Goal: Task Accomplishment & Management: Use online tool/utility

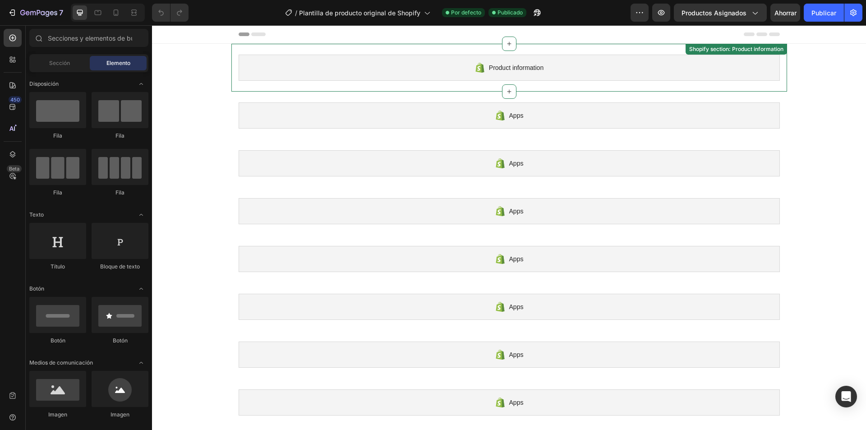
click at [408, 60] on div "Product information" at bounding box center [509, 68] width 541 height 26
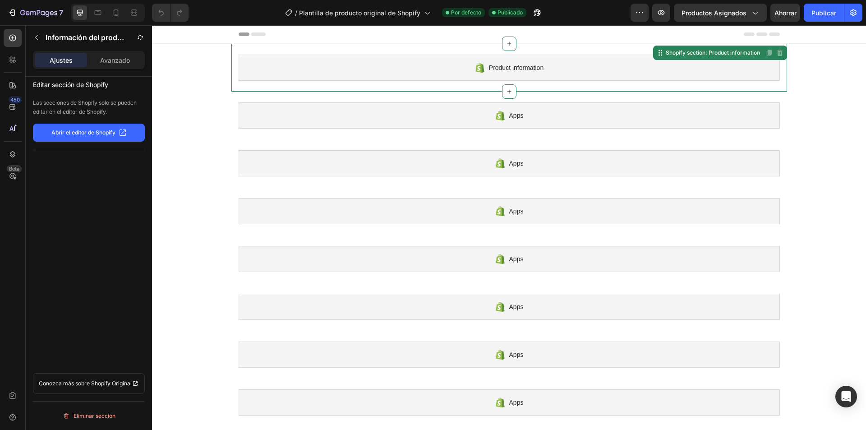
click at [612, 70] on div "Product information" at bounding box center [509, 68] width 541 height 26
click at [101, 136] on p "Abrir el editor de Shopify" at bounding box center [83, 133] width 64 height 8
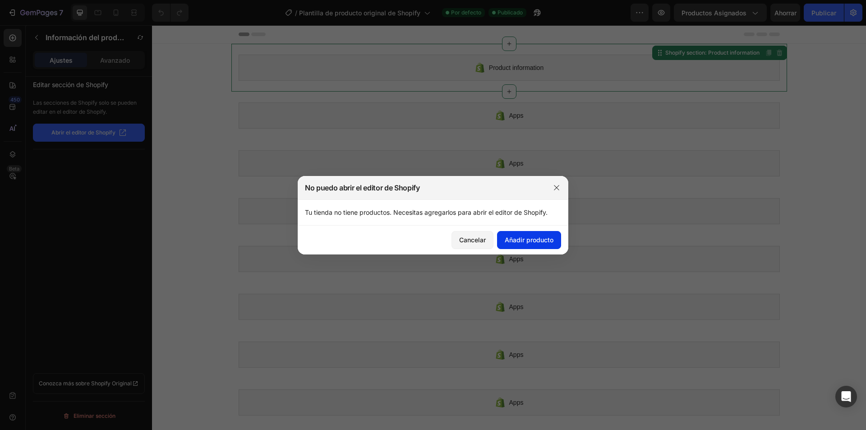
click at [522, 245] on button "Añadir producto" at bounding box center [529, 240] width 64 height 18
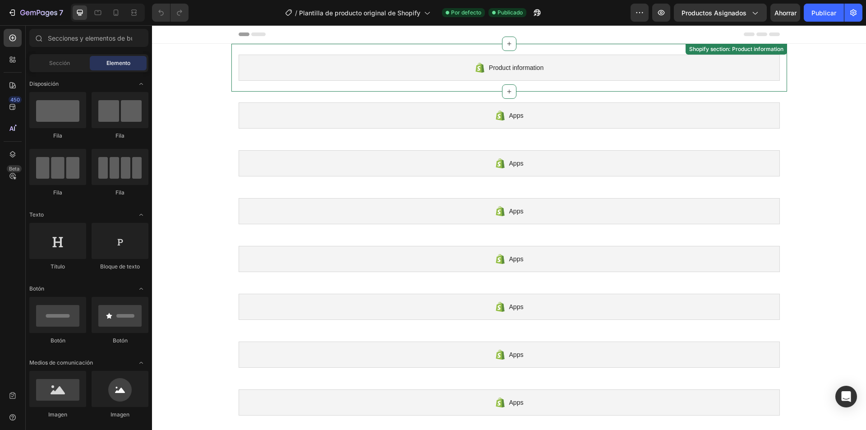
click at [546, 74] on div "Product information" at bounding box center [509, 68] width 541 height 26
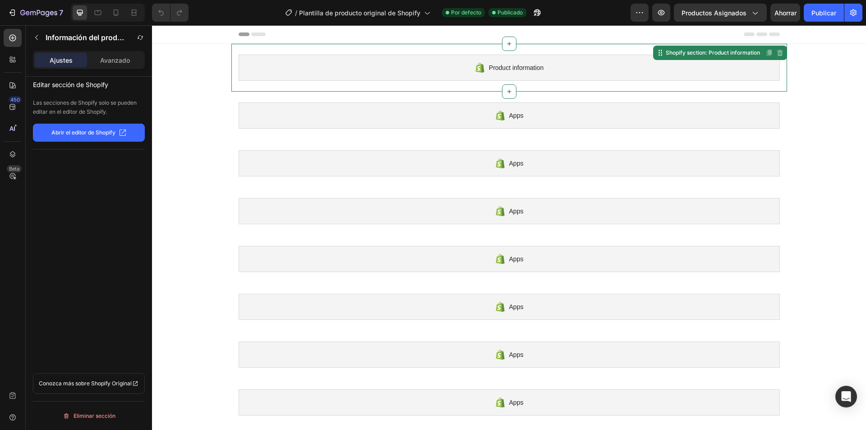
click at [463, 75] on div "Product information" at bounding box center [509, 68] width 541 height 26
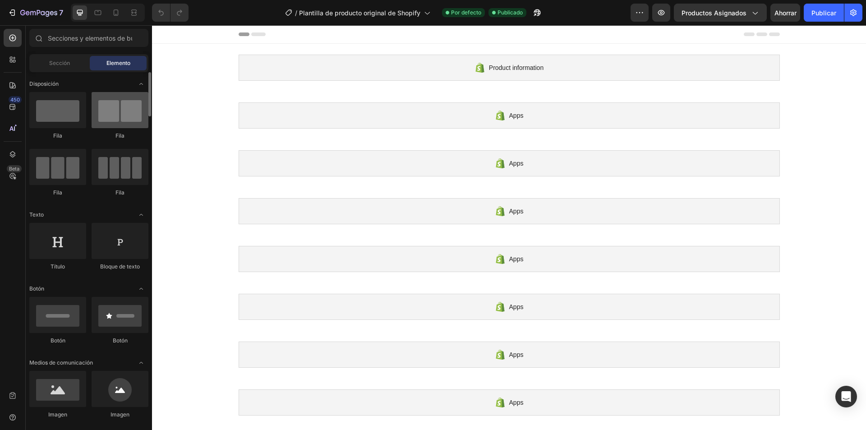
click at [108, 103] on div at bounding box center [120, 110] width 57 height 36
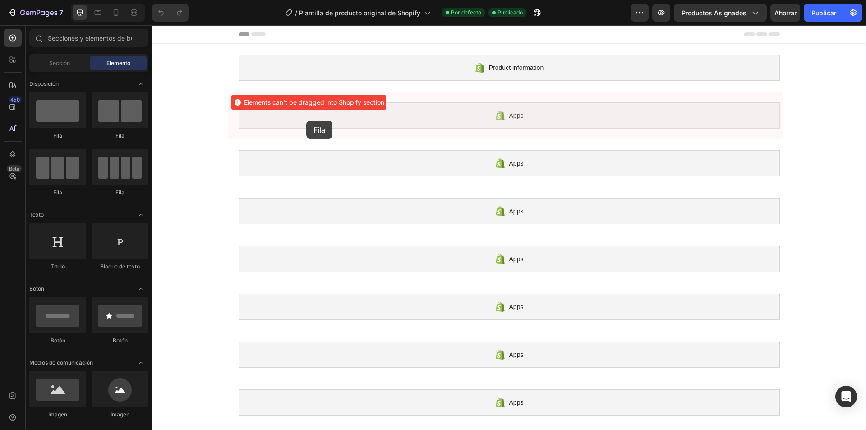
drag, startPoint x: 278, startPoint y: 140, endPoint x: 305, endPoint y: 121, distance: 33.0
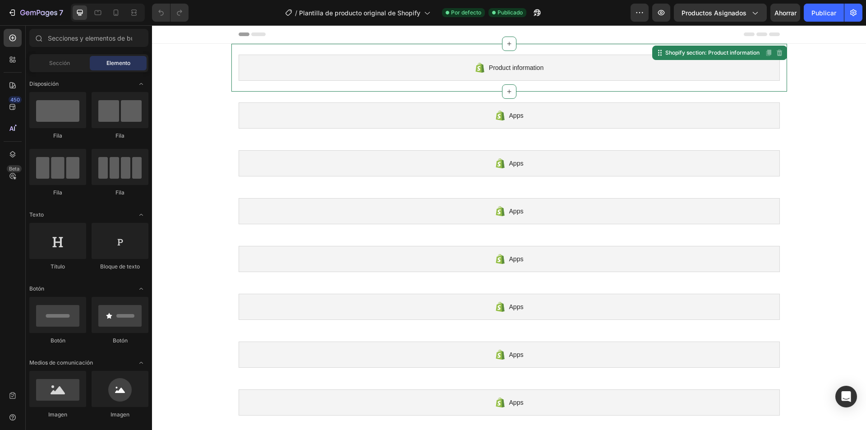
click at [605, 68] on div "Product information" at bounding box center [509, 68] width 541 height 26
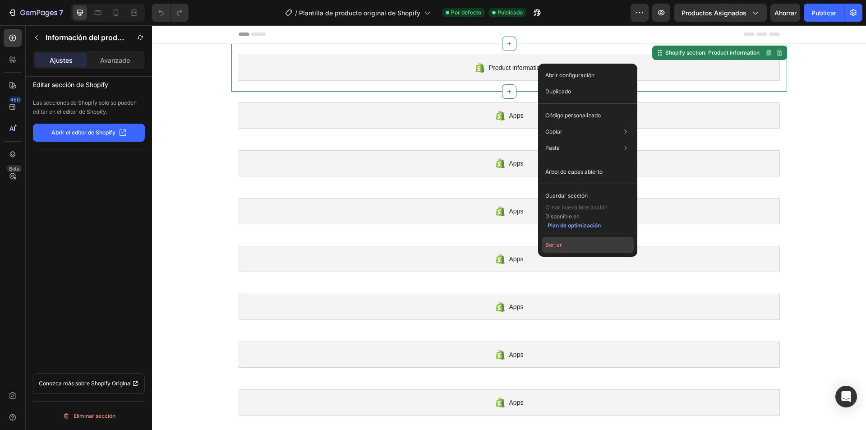
click at [563, 237] on button "Borrar" at bounding box center [588, 245] width 92 height 16
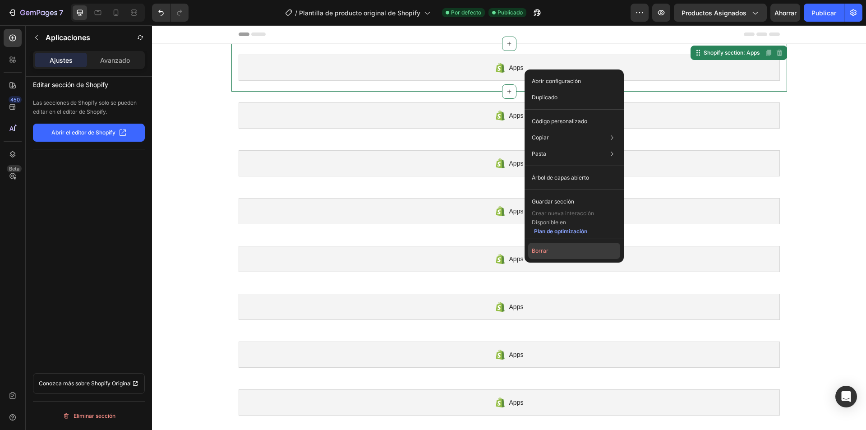
drag, startPoint x: 553, startPoint y: 251, endPoint x: 380, endPoint y: 140, distance: 205.3
click at [553, 251] on button "Borrar" at bounding box center [574, 251] width 92 height 16
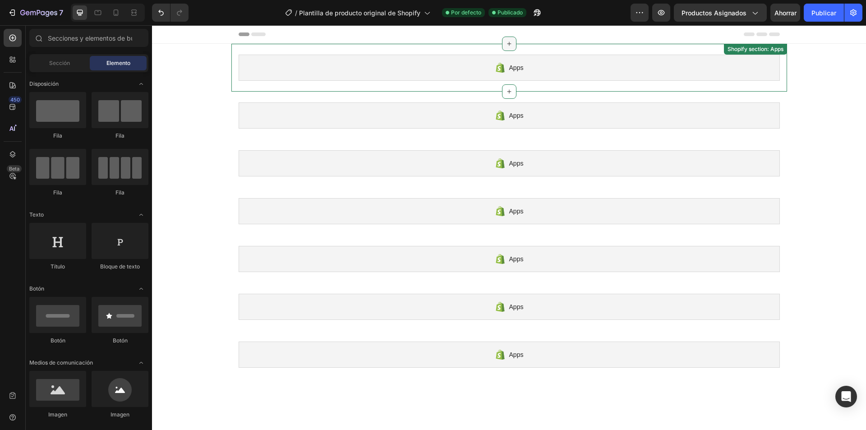
click at [506, 46] on icon at bounding box center [509, 43] width 7 height 7
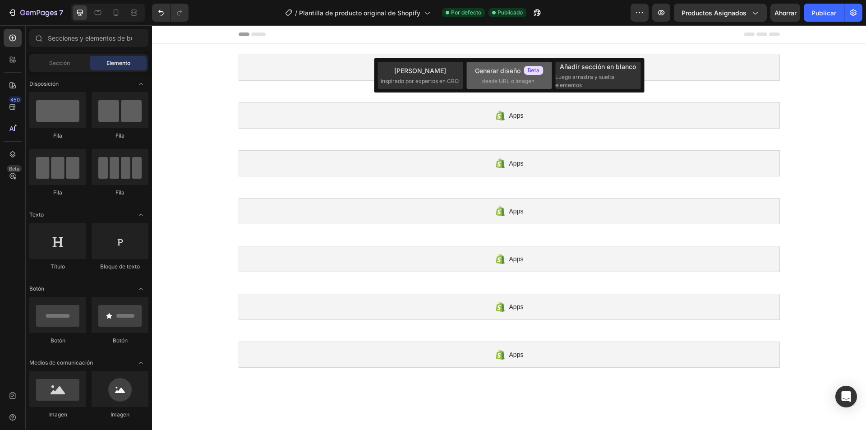
click at [494, 83] on font "desde URL o imagen" at bounding box center [508, 81] width 52 height 7
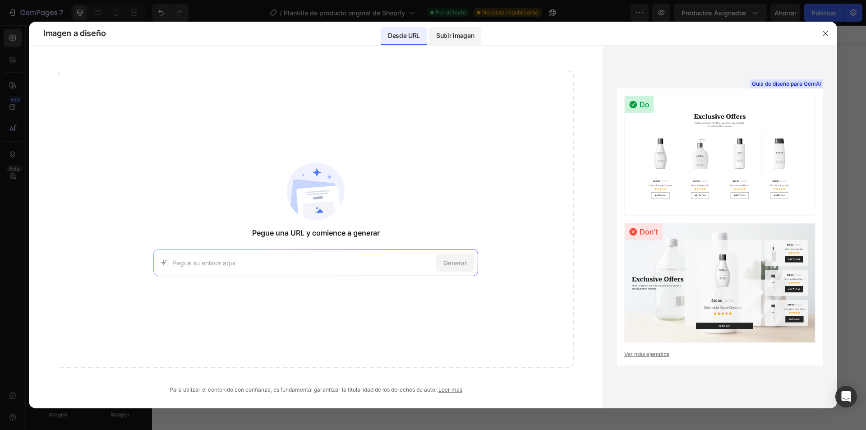
click at [447, 38] on font "Subir imagen" at bounding box center [455, 36] width 38 height 8
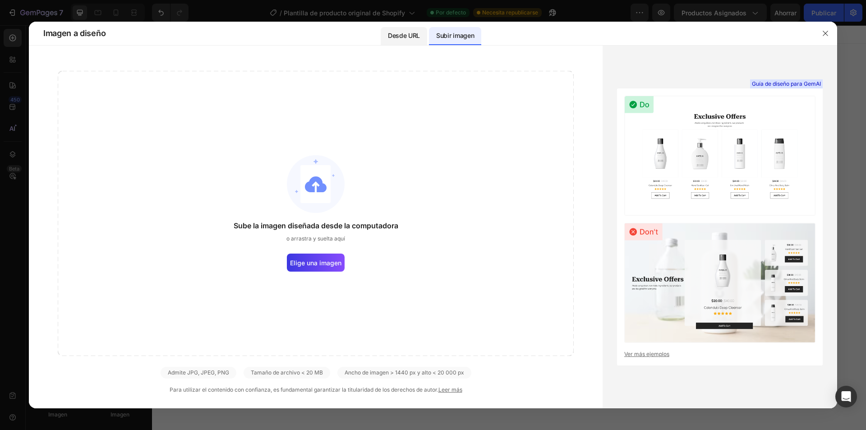
drag, startPoint x: 404, startPoint y: 37, endPoint x: 397, endPoint y: 42, distance: 8.5
click at [404, 37] on font "Desde URL" at bounding box center [404, 36] width 32 height 8
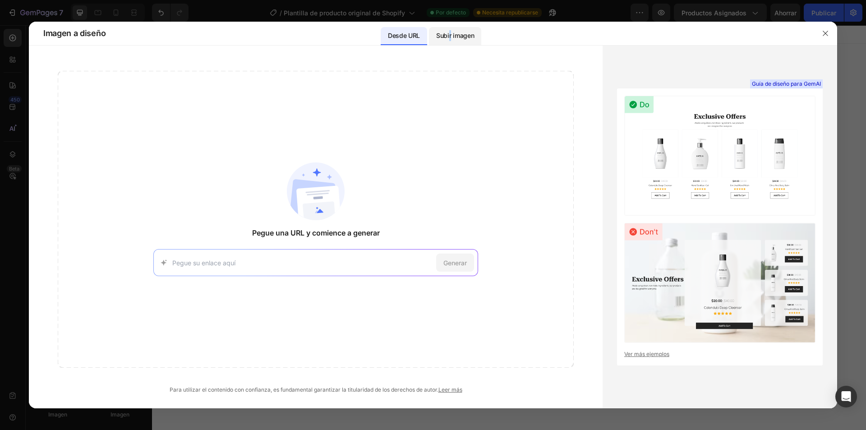
click at [450, 39] on p "Subir imagen" at bounding box center [455, 35] width 38 height 11
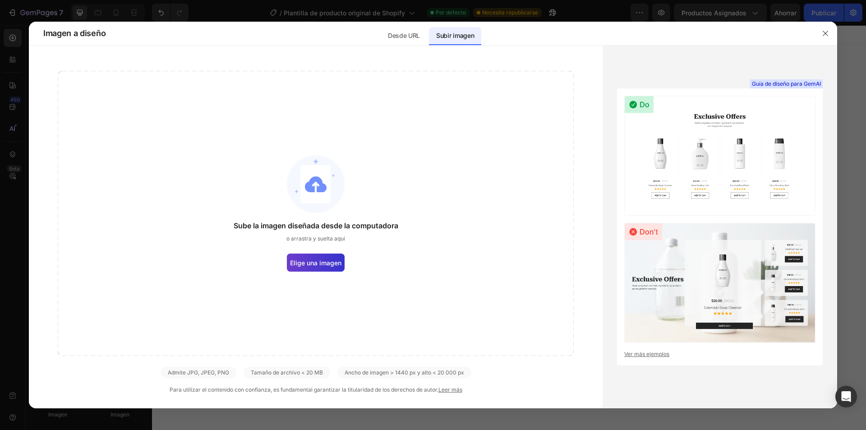
click at [316, 260] on font "Elige una imagen" at bounding box center [315, 263] width 51 height 8
click at [0, 0] on input "Elige una imagen" at bounding box center [0, 0] width 0 height 0
click at [196, 34] on div "Imagen a diseño Desde URL Subir imagen" at bounding box center [425, 33] width 778 height 23
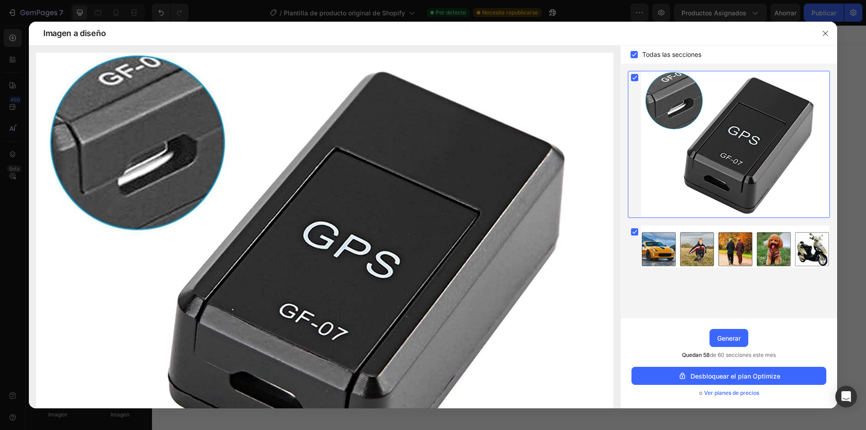
scroll to position [242, 0]
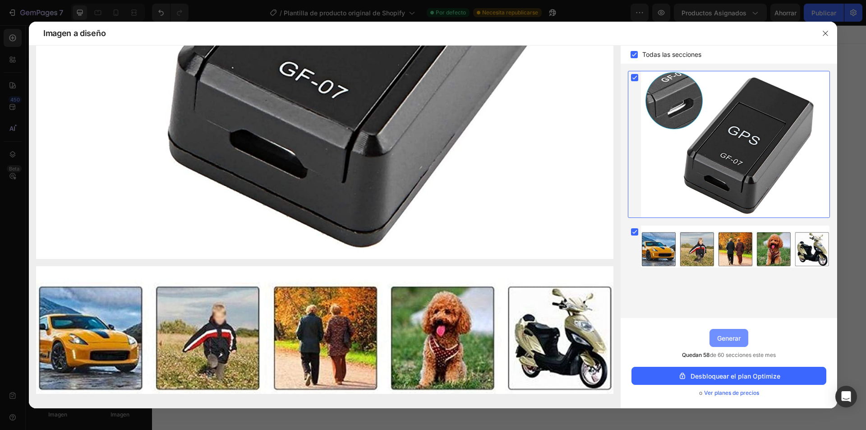
click at [726, 336] on font "Generar" at bounding box center [728, 338] width 23 height 8
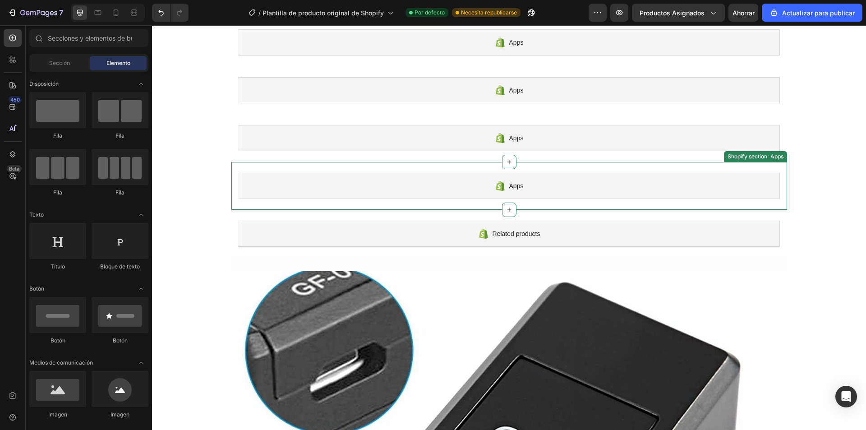
scroll to position [678, 0]
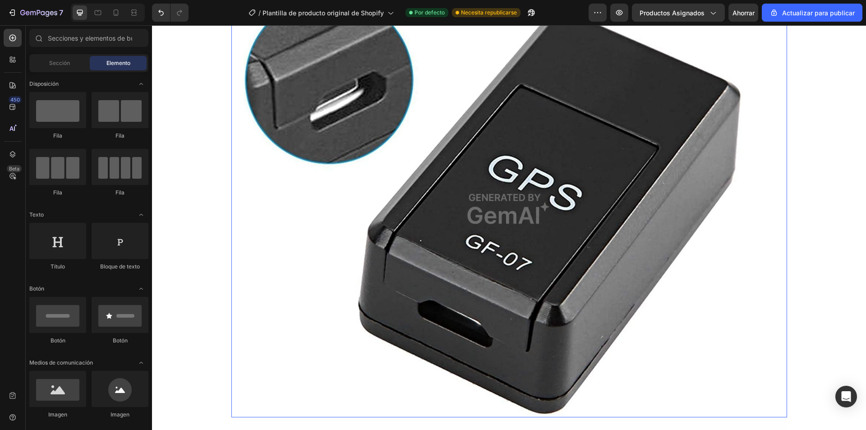
click at [401, 196] on img at bounding box center [509, 208] width 556 height 417
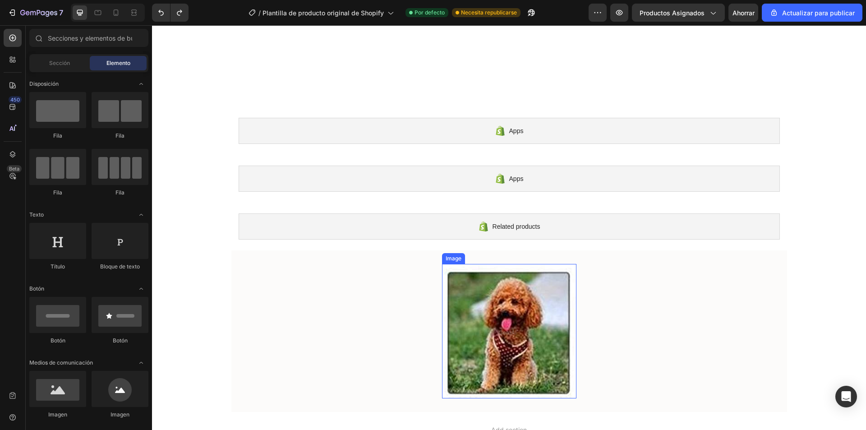
scroll to position [505, 0]
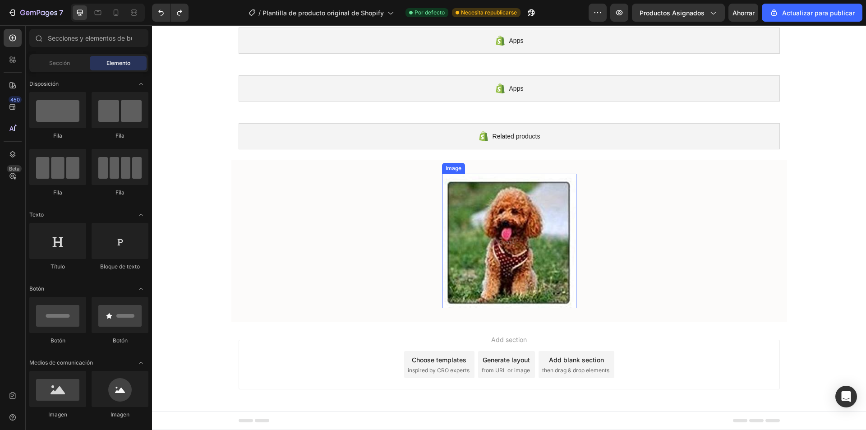
click at [490, 252] on img at bounding box center [509, 241] width 134 height 134
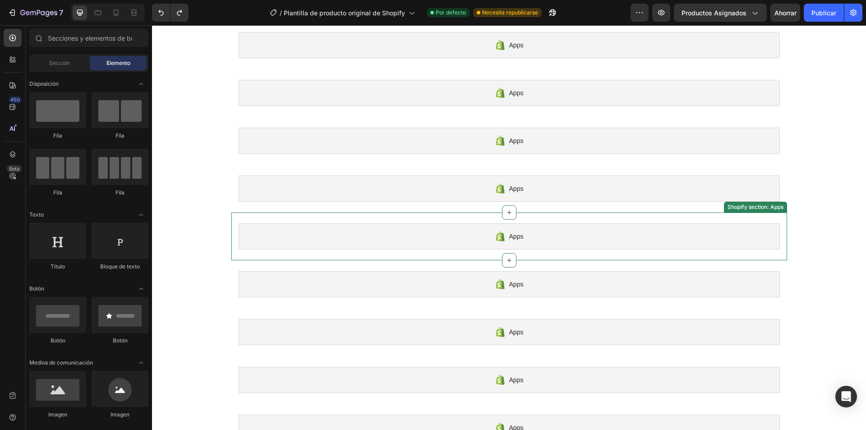
scroll to position [0, 0]
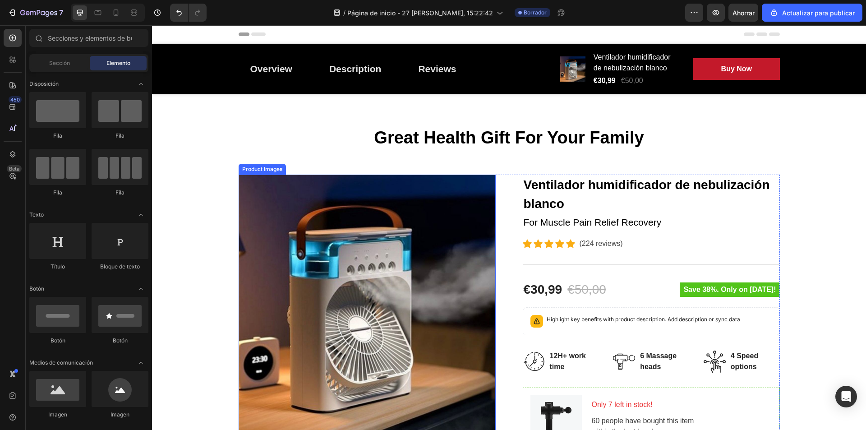
click at [434, 236] on img at bounding box center [367, 303] width 257 height 257
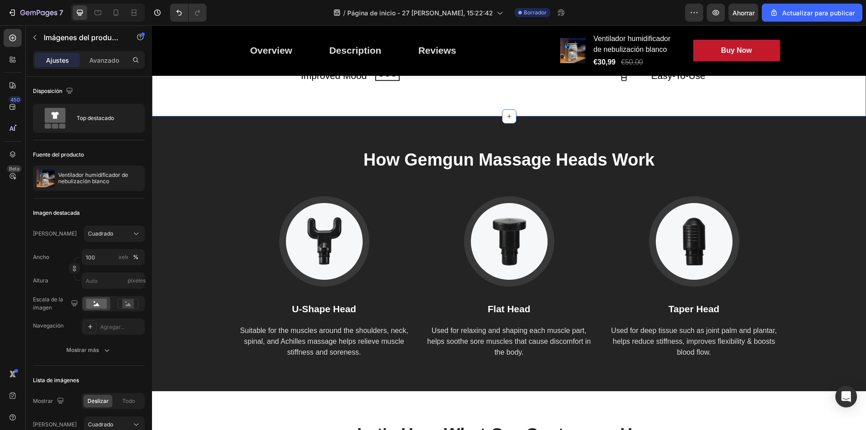
scroll to position [1125, 0]
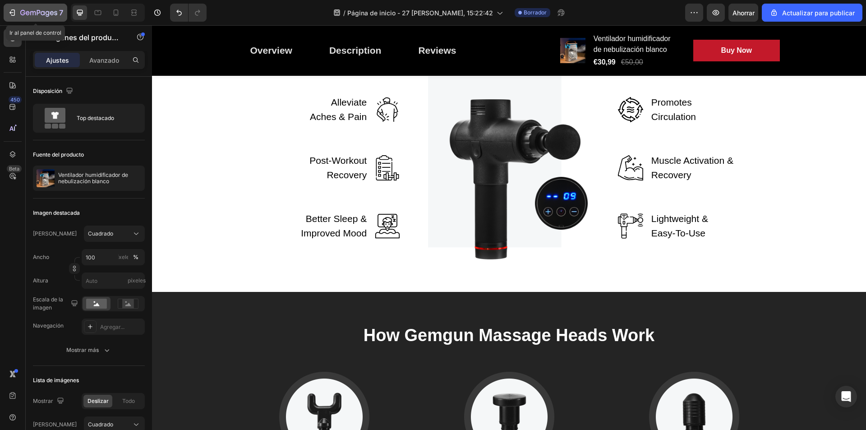
click at [14, 12] on icon "button" at bounding box center [13, 12] width 4 height 6
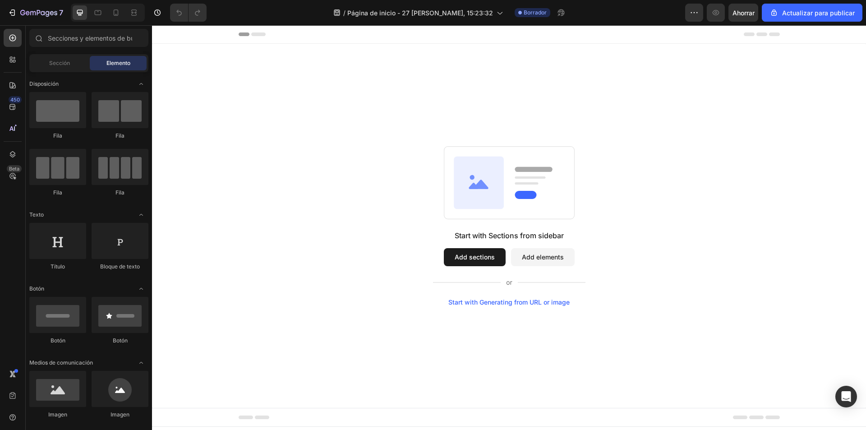
click at [467, 257] on button "Add sections" at bounding box center [475, 257] width 62 height 18
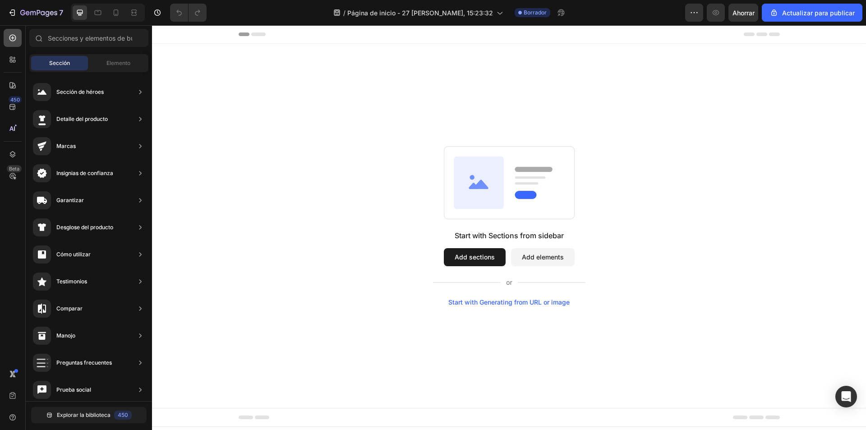
click at [12, 42] on icon at bounding box center [12, 37] width 9 height 9
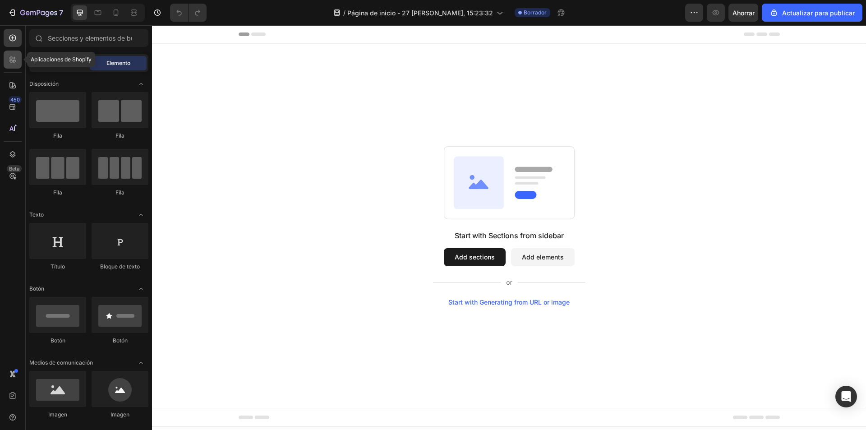
click at [11, 56] on icon at bounding box center [12, 59] width 9 height 9
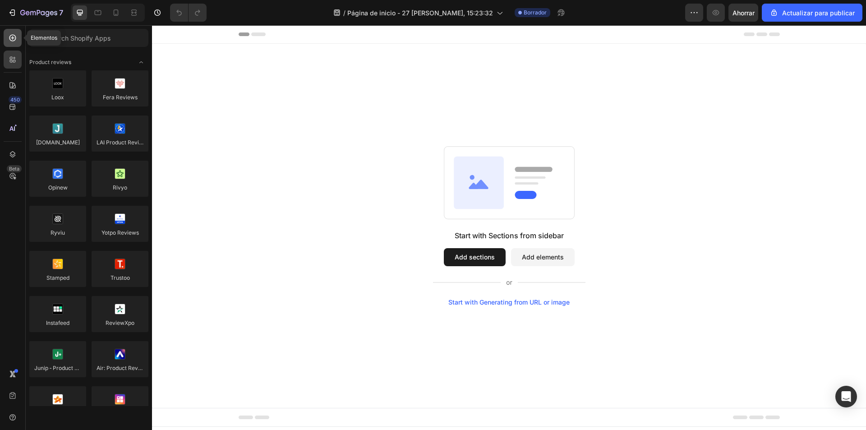
click at [8, 37] on div at bounding box center [13, 38] width 18 height 18
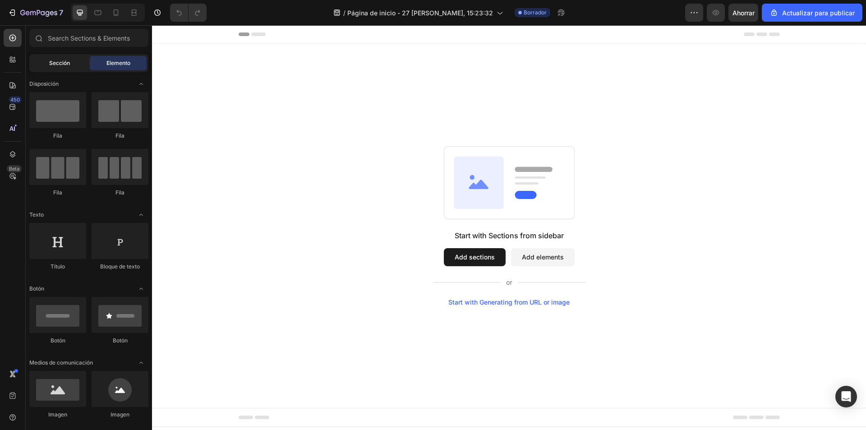
click at [71, 61] on div "Sección" at bounding box center [59, 63] width 57 height 14
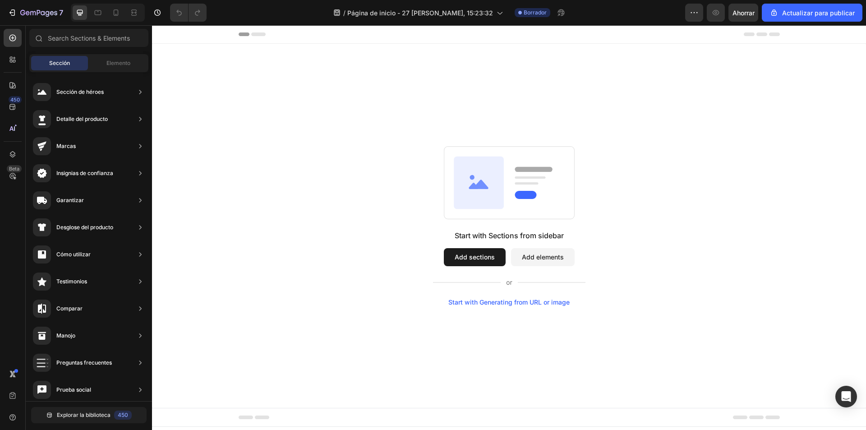
drag, startPoint x: 244, startPoint y: 120, endPoint x: 445, endPoint y: 86, distance: 203.2
click at [467, 253] on button "Add sections" at bounding box center [475, 257] width 62 height 18
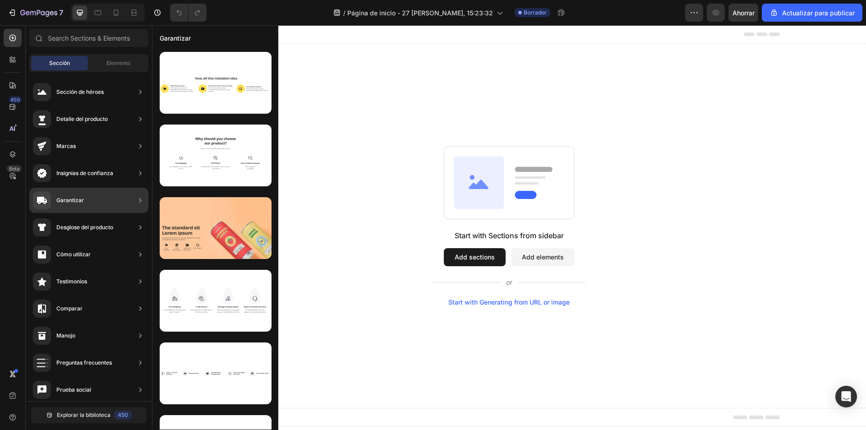
click at [142, 200] on icon at bounding box center [140, 200] width 9 height 9
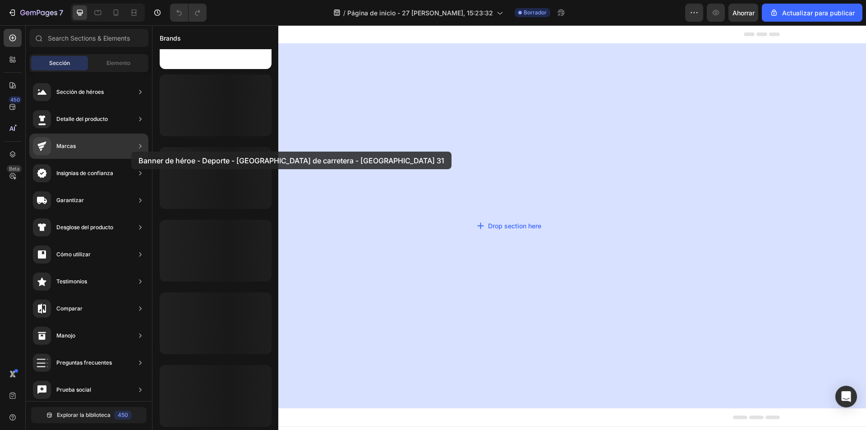
scroll to position [341, 0]
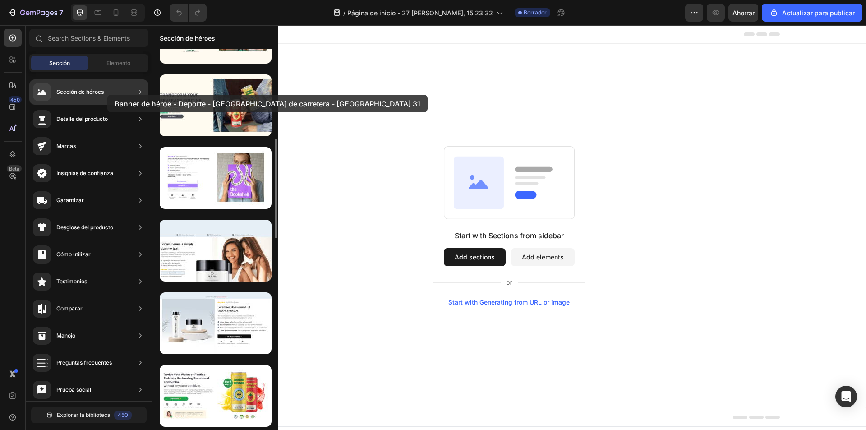
drag, startPoint x: 220, startPoint y: 156, endPoint x: 107, endPoint y: 95, distance: 127.8
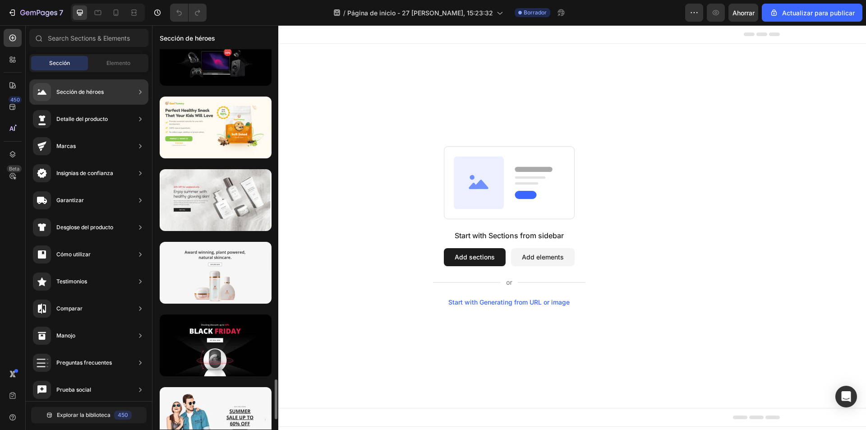
scroll to position [50, 0]
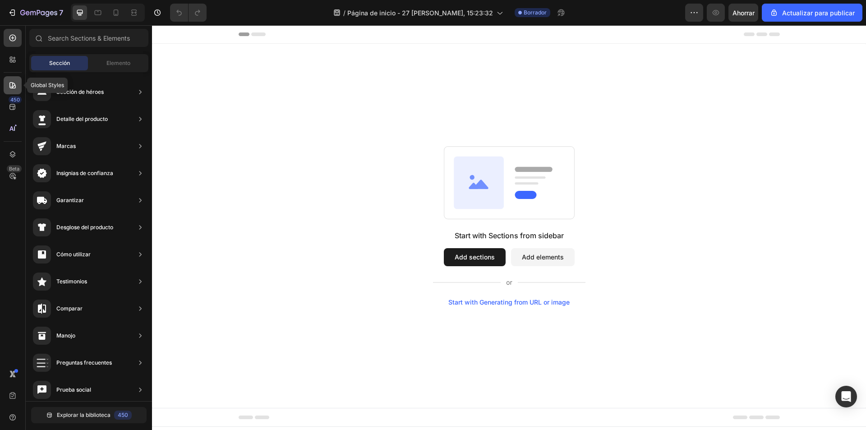
click at [15, 88] on icon at bounding box center [12, 85] width 9 height 9
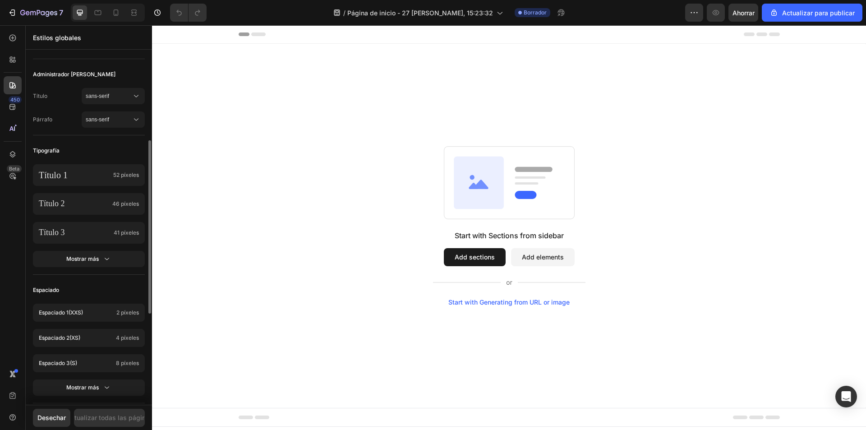
scroll to position [0, 0]
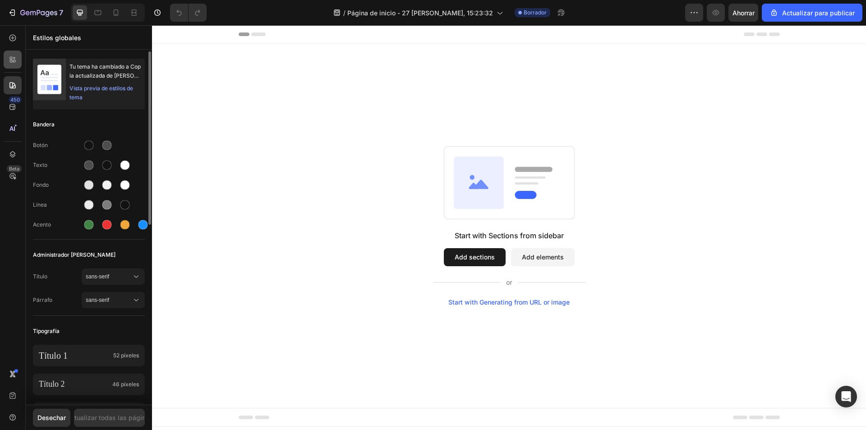
click at [14, 54] on div at bounding box center [13, 60] width 18 height 18
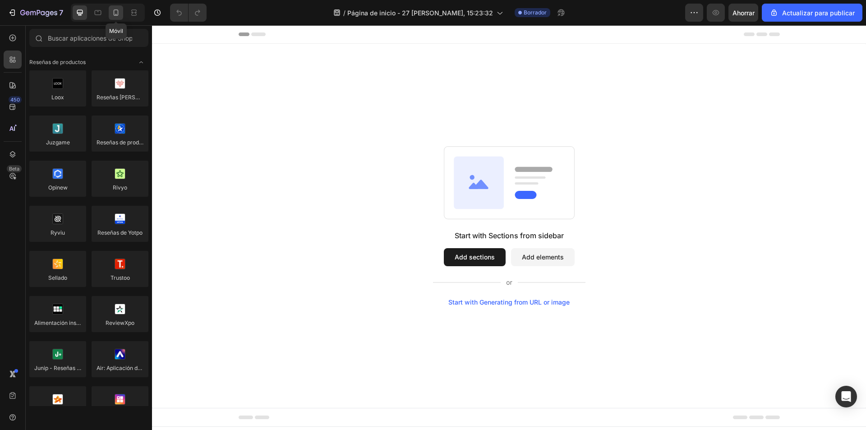
click at [115, 14] on icon at bounding box center [115, 12] width 9 height 9
click at [81, 15] on icon at bounding box center [80, 13] width 6 height 6
click at [180, 37] on span "Header" at bounding box center [179, 34] width 20 height 9
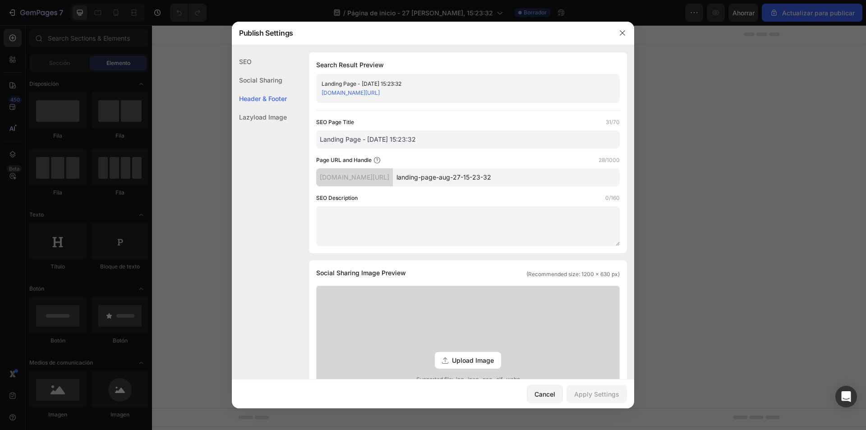
scroll to position [381, 0]
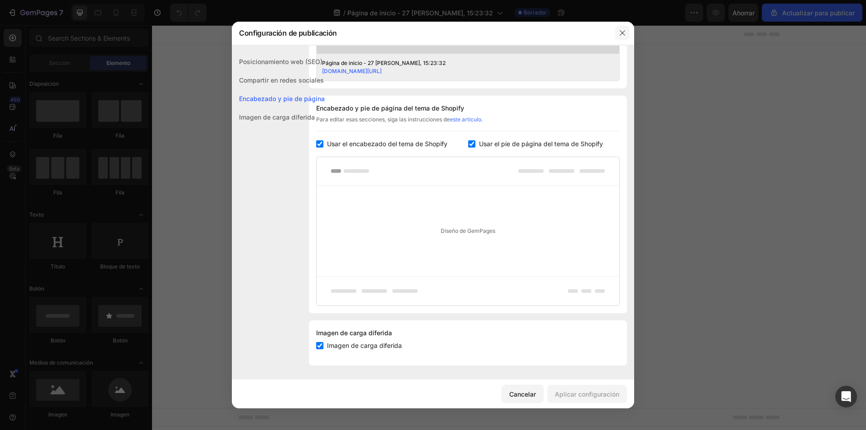
click at [620, 32] on icon "button" at bounding box center [622, 32] width 7 height 7
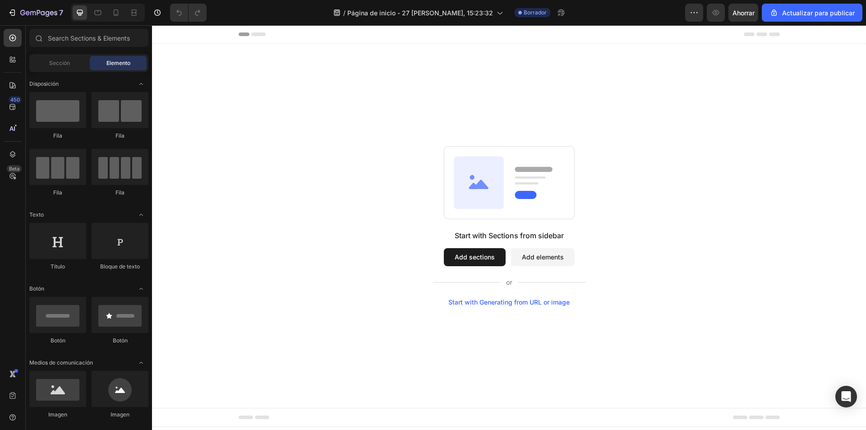
click at [451, 41] on div "Header" at bounding box center [509, 34] width 541 height 18
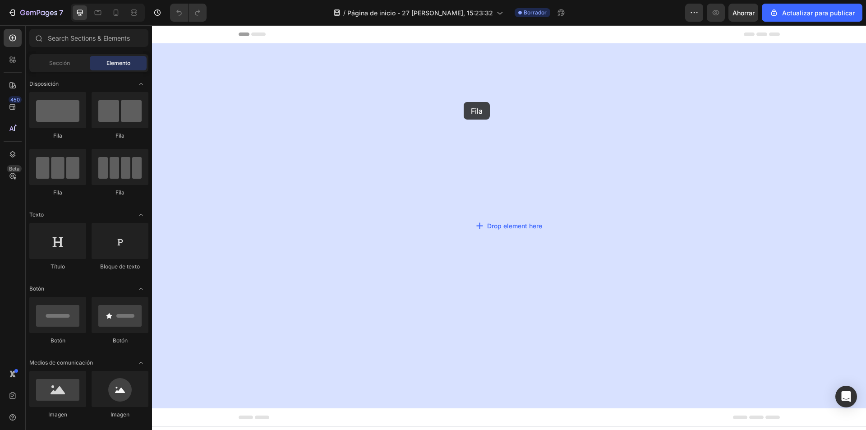
drag, startPoint x: 289, startPoint y: 154, endPoint x: 464, endPoint y: 102, distance: 182.2
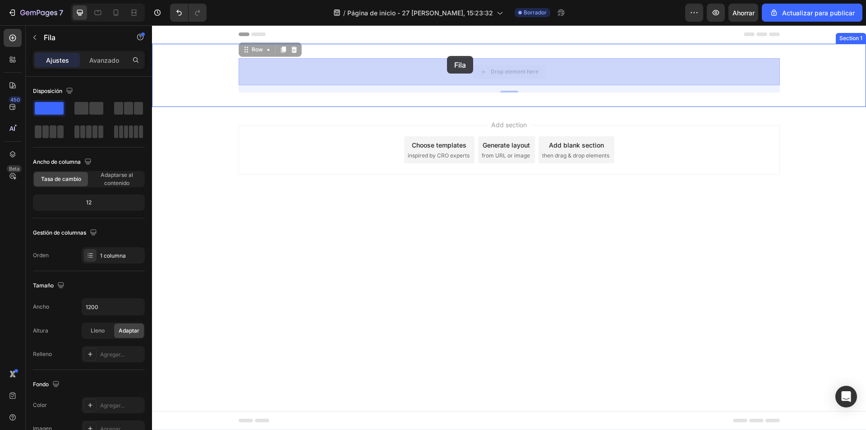
drag, startPoint x: 448, startPoint y: 74, endPoint x: 447, endPoint y: 58, distance: 16.3
click at [447, 58] on div "Header Row 16 Drop element here Row 16 Section 1 Root Start with Sections from …" at bounding box center [509, 121] width 714 height 193
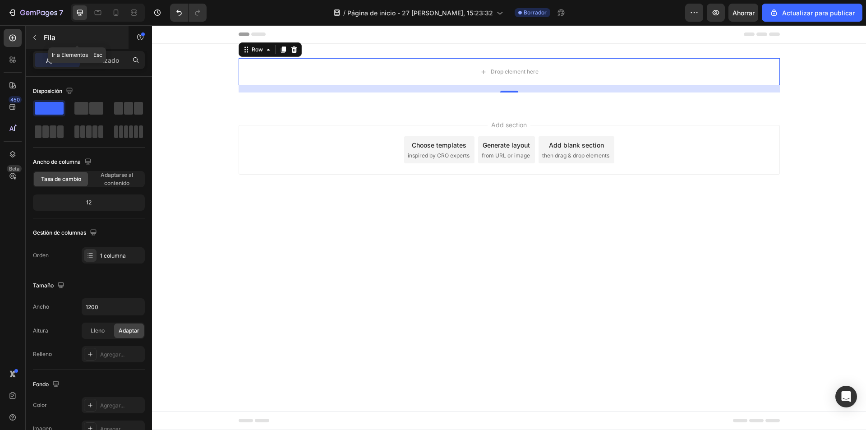
click at [38, 37] on icon "button" at bounding box center [34, 37] width 7 height 7
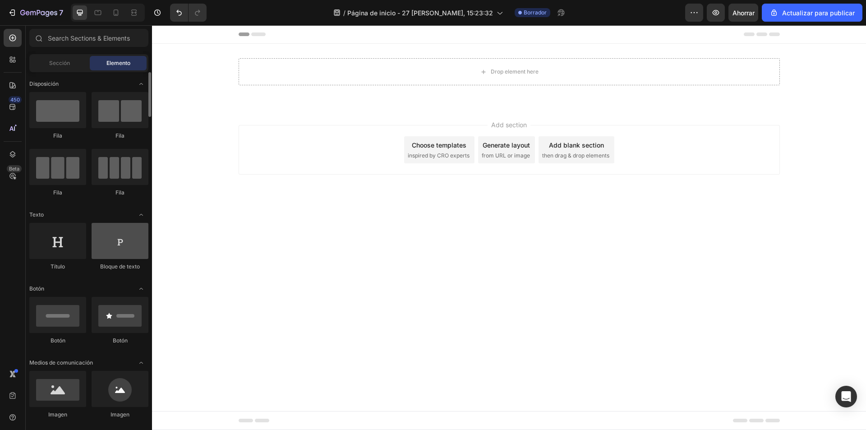
scroll to position [45, 0]
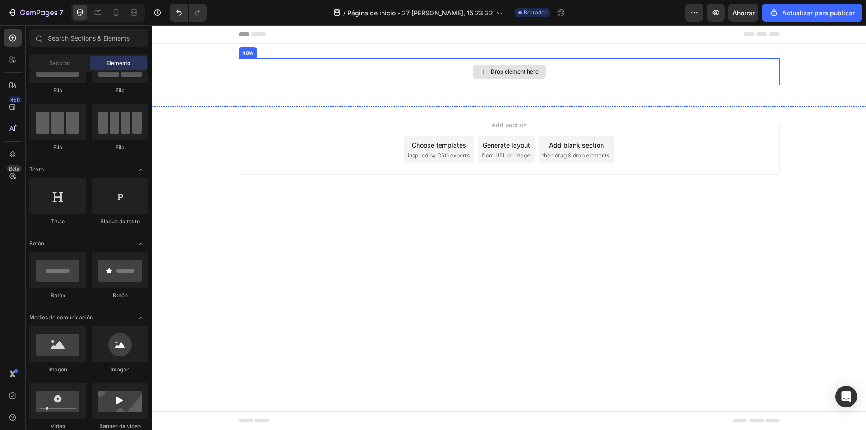
click at [312, 71] on div "Drop element here" at bounding box center [509, 71] width 541 height 27
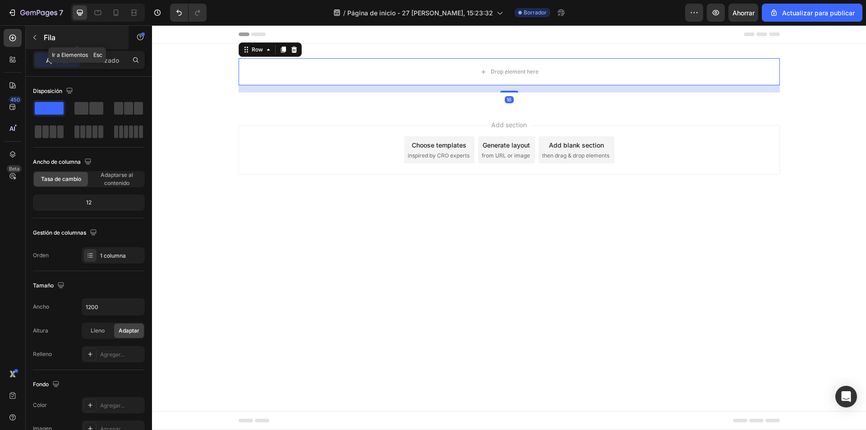
click at [52, 38] on font "Fila" at bounding box center [50, 37] width 12 height 9
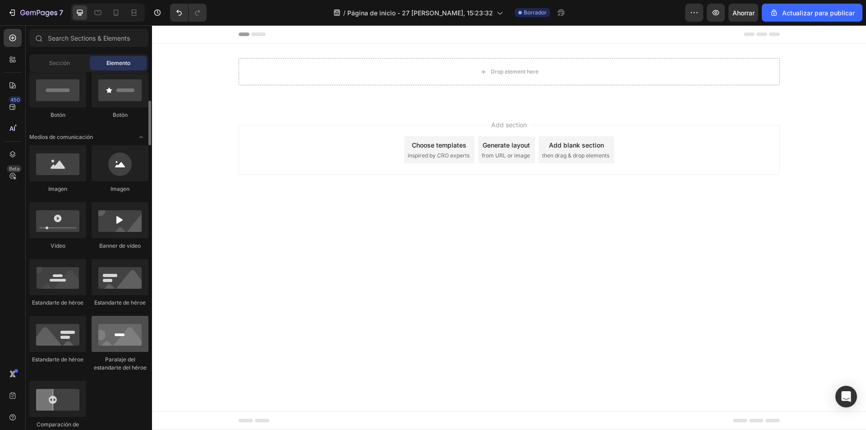
scroll to position [316, 0]
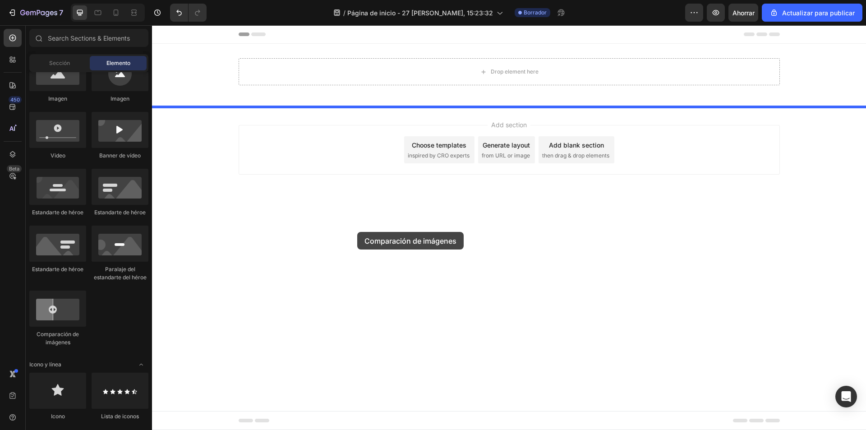
drag, startPoint x: 209, startPoint y: 341, endPoint x: 357, endPoint y: 232, distance: 184.1
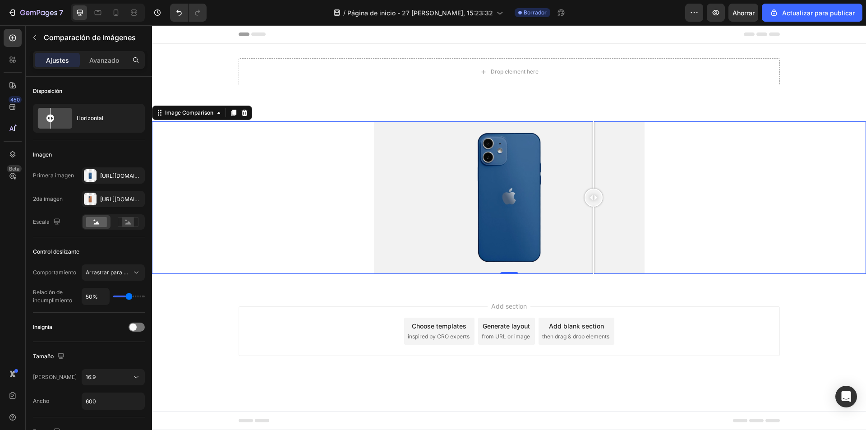
drag, startPoint x: 435, startPoint y: 204, endPoint x: 487, endPoint y: 207, distance: 52.0
click at [443, 207] on div at bounding box center [509, 197] width 271 height 152
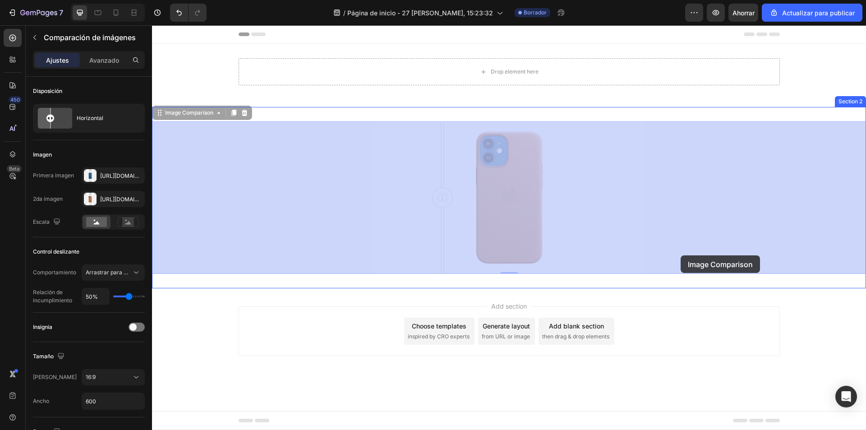
drag, startPoint x: 703, startPoint y: 255, endPoint x: 684, endPoint y: 255, distance: 18.5
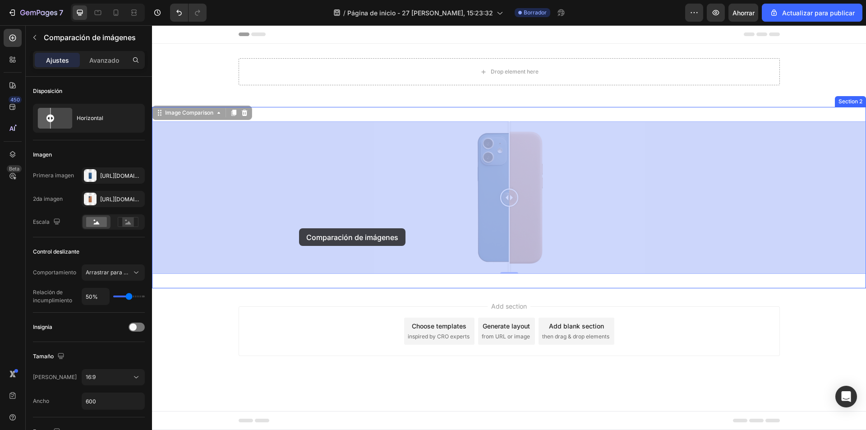
drag, startPoint x: 689, startPoint y: 251, endPoint x: 299, endPoint y: 228, distance: 390.9
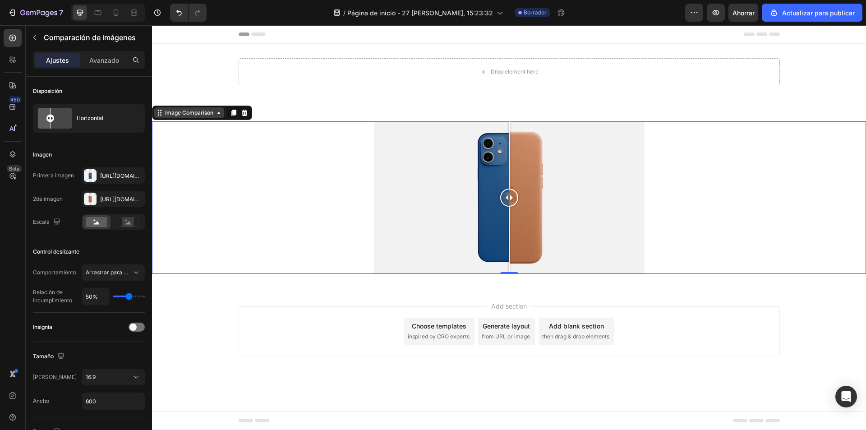
click at [219, 117] on div "Image Comparison" at bounding box center [189, 112] width 70 height 11
click at [304, 150] on div at bounding box center [509, 197] width 714 height 152
click at [518, 196] on div at bounding box center [509, 198] width 18 height 18
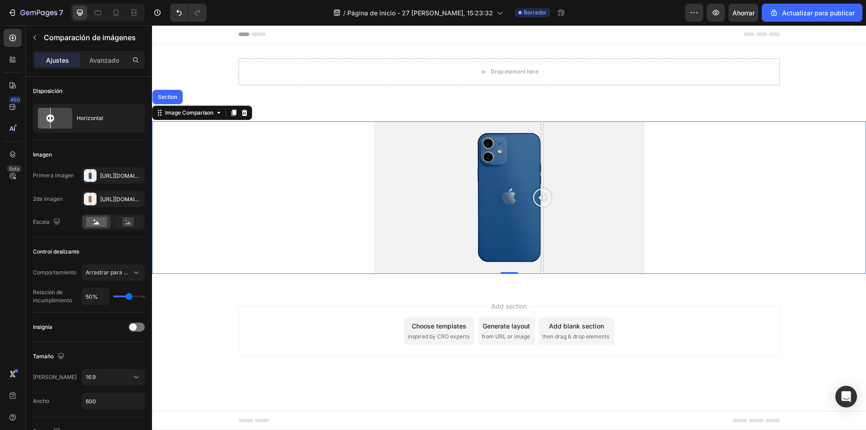
drag, startPoint x: 534, startPoint y: 198, endPoint x: 548, endPoint y: 198, distance: 13.5
click at [548, 198] on div at bounding box center [542, 198] width 18 height 18
click at [217, 70] on div "Drop element here Row" at bounding box center [509, 75] width 714 height 34
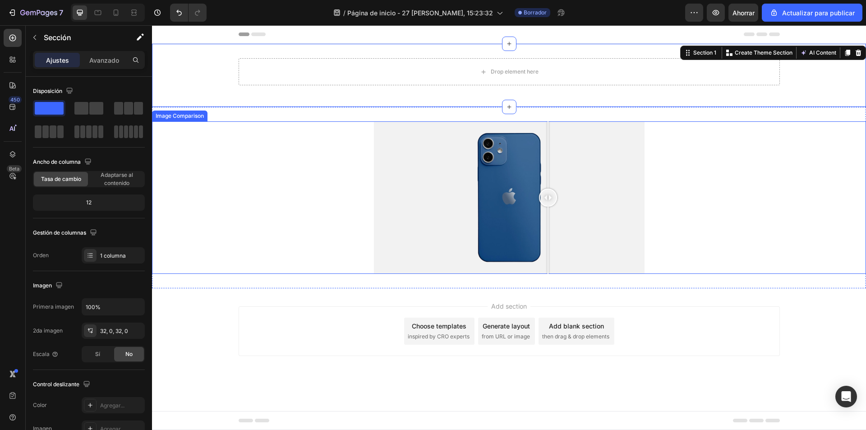
click at [288, 202] on div at bounding box center [509, 197] width 714 height 152
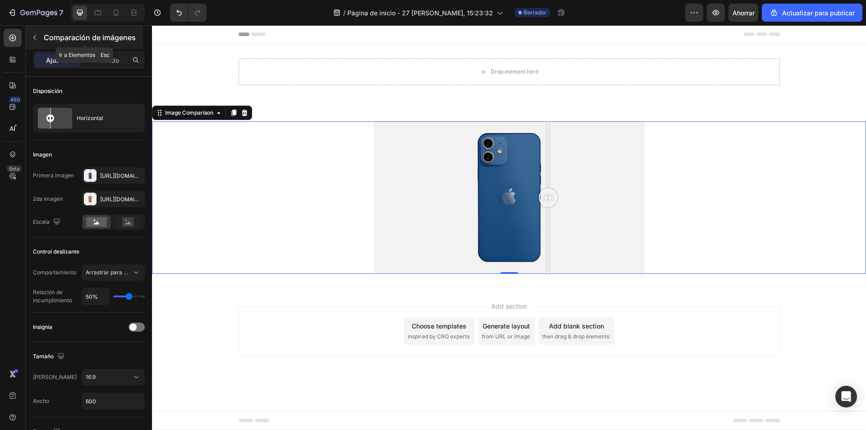
click at [37, 38] on icon "button" at bounding box center [34, 37] width 7 height 7
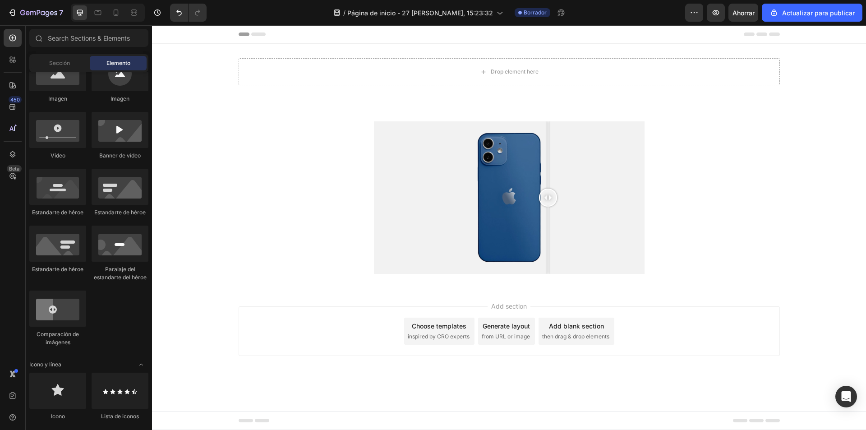
scroll to position [180, 0]
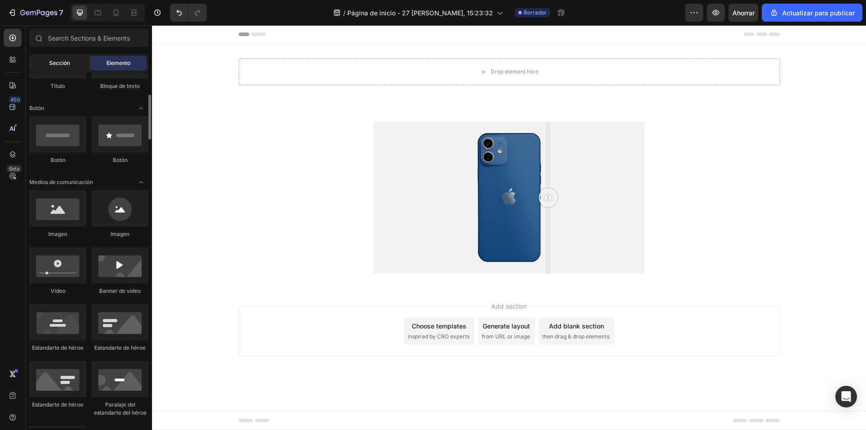
click at [58, 62] on font "Sección" at bounding box center [59, 63] width 21 height 7
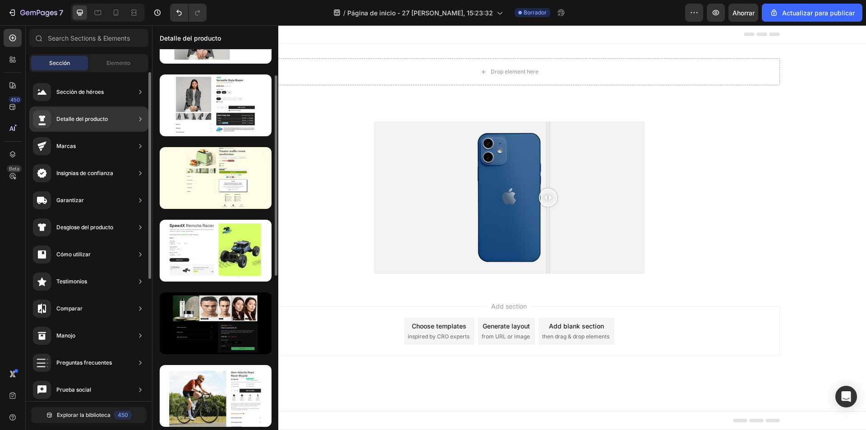
click at [117, 120] on div "Detalle del producto" at bounding box center [88, 118] width 119 height 25
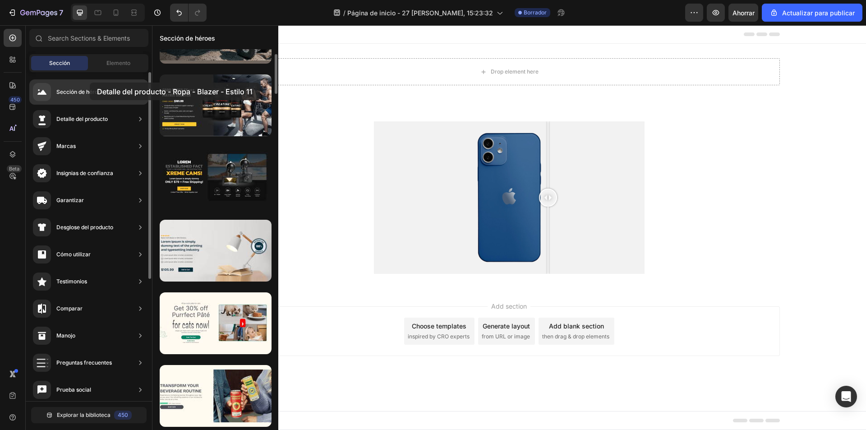
drag, startPoint x: 231, startPoint y: 115, endPoint x: 90, endPoint y: 83, distance: 145.4
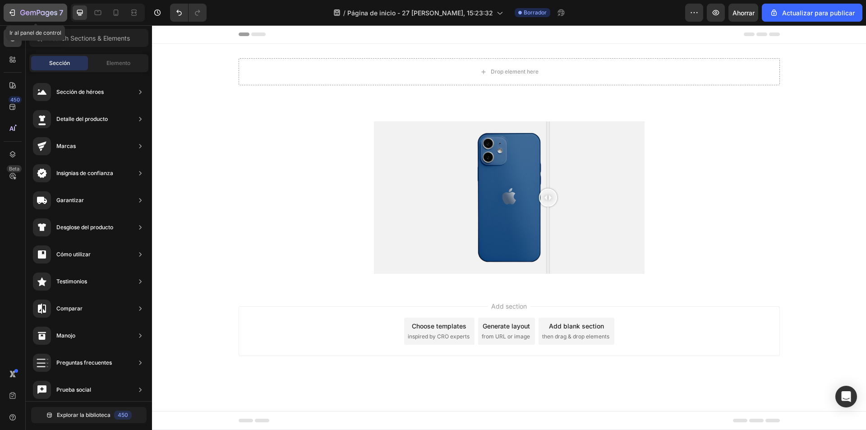
click at [30, 14] on icon "button" at bounding box center [38, 13] width 37 height 8
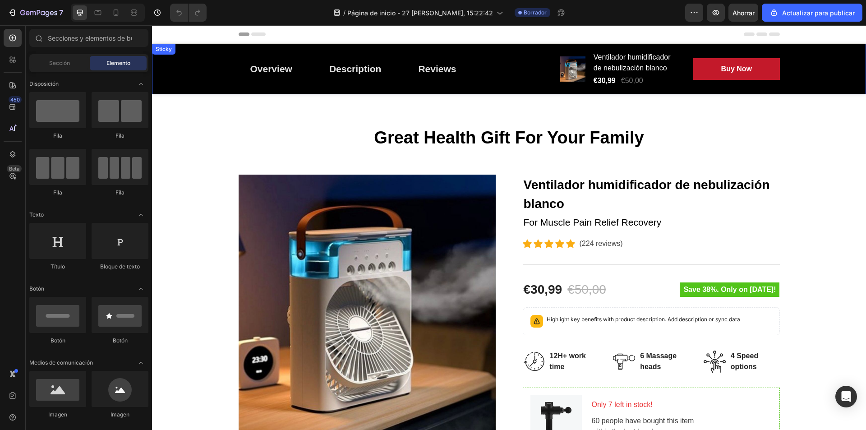
click at [178, 69] on div "Overview Button Description Button Reviews Button Row Product Images Ventilador…" at bounding box center [509, 69] width 714 height 51
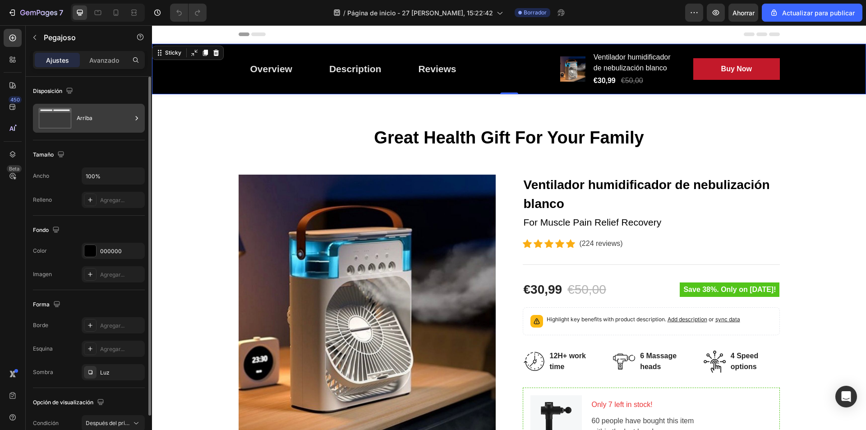
click at [134, 118] on icon at bounding box center [136, 118] width 9 height 9
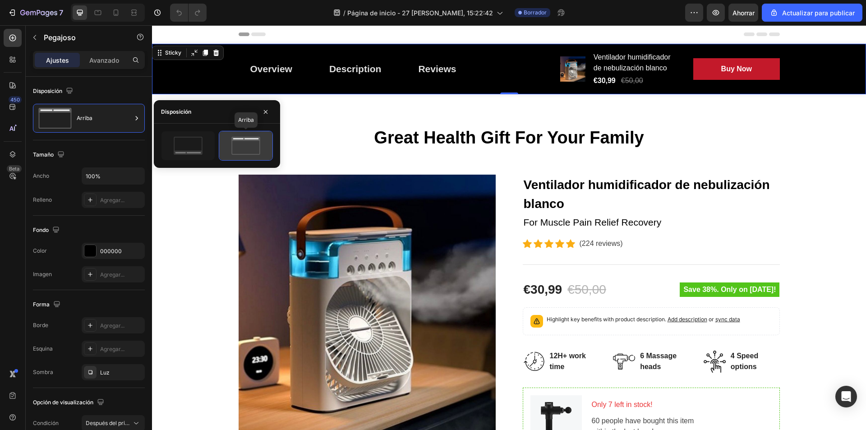
click at [240, 145] on icon at bounding box center [246, 146] width 42 height 18
drag, startPoint x: 88, startPoint y: 151, endPoint x: 83, endPoint y: 152, distance: 5.0
click at [88, 151] on div "Tamaño" at bounding box center [89, 155] width 112 height 14
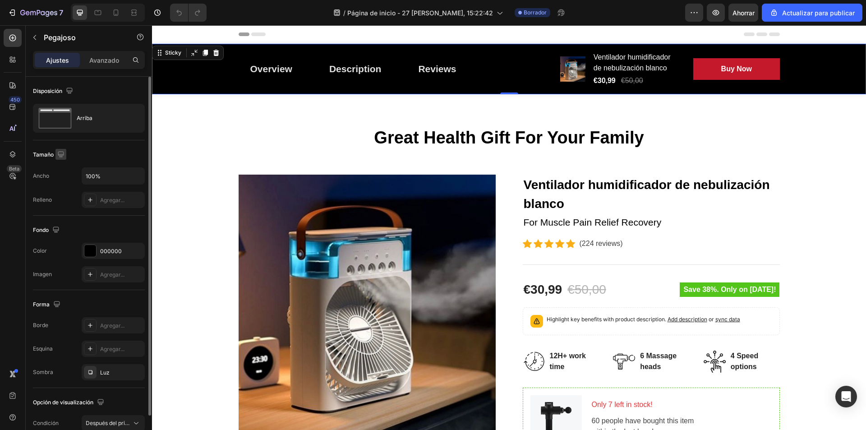
click at [64, 152] on icon "button" at bounding box center [60, 154] width 9 height 9
click at [89, 147] on div "Tamaño Ancho 100% Relleno Agregar..." at bounding box center [89, 177] width 112 height 75
click at [114, 203] on font "Agregar..." at bounding box center [112, 200] width 24 height 7
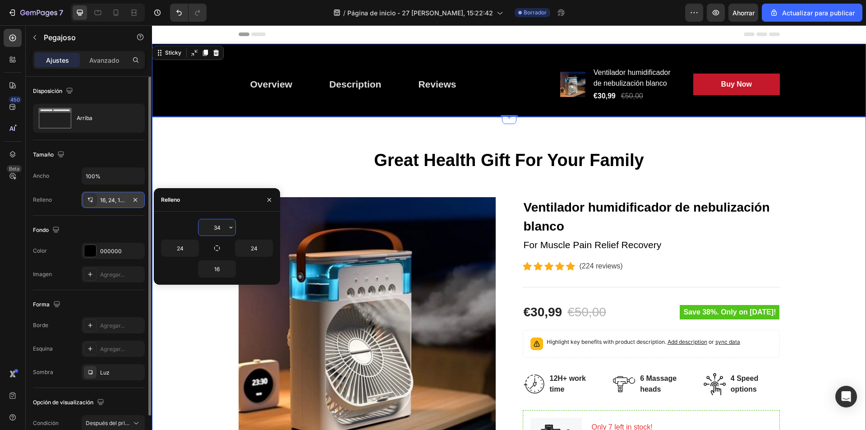
type input "3"
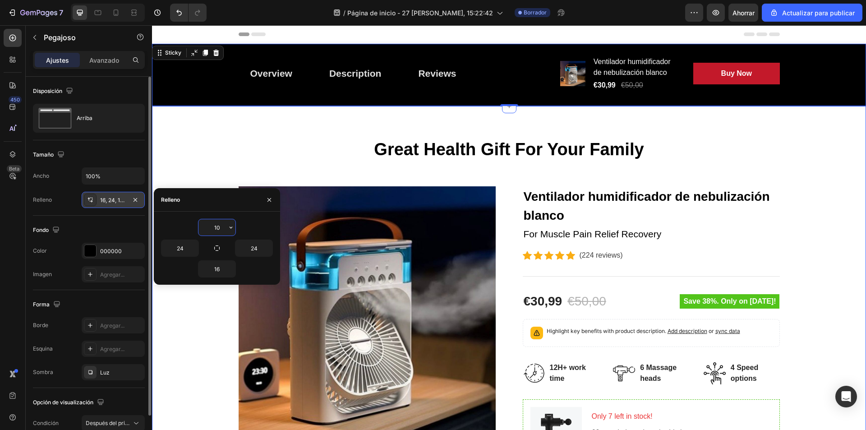
type input "1"
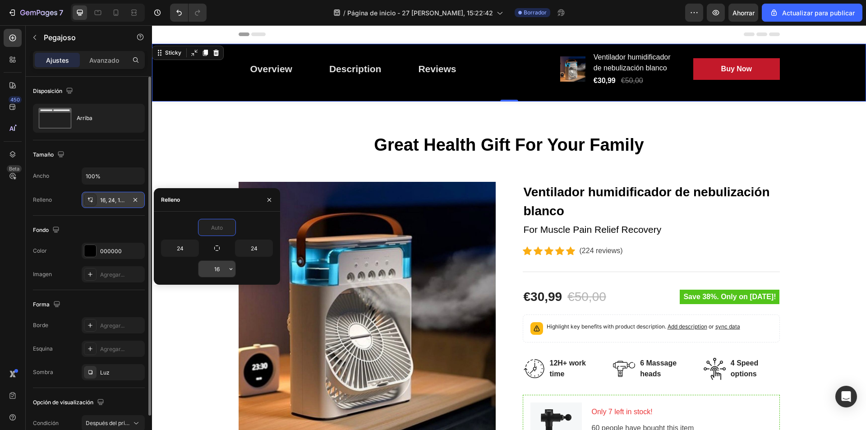
type input "0"
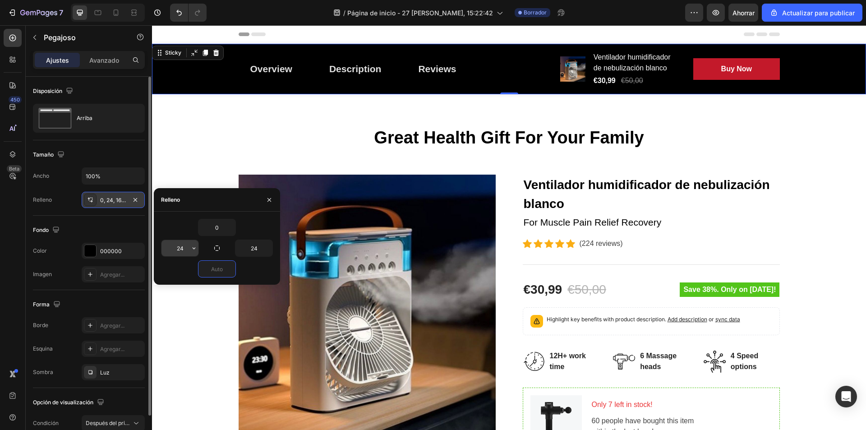
type input "0"
type input "1"
type input "10"
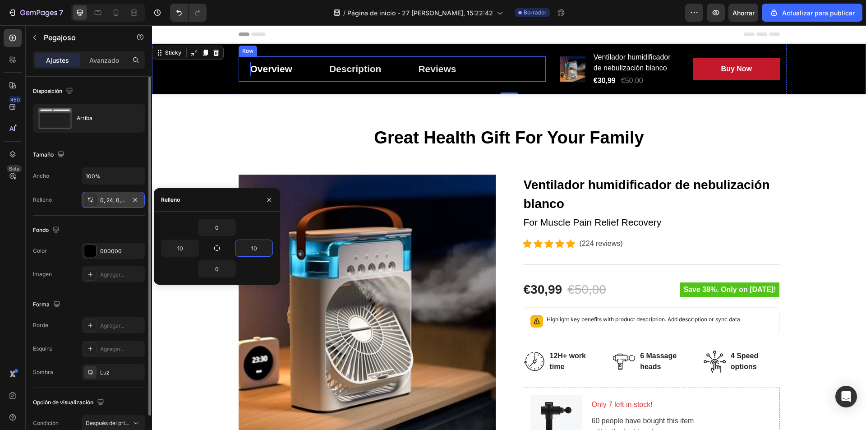
click at [272, 70] on div "Overview" at bounding box center [271, 69] width 42 height 14
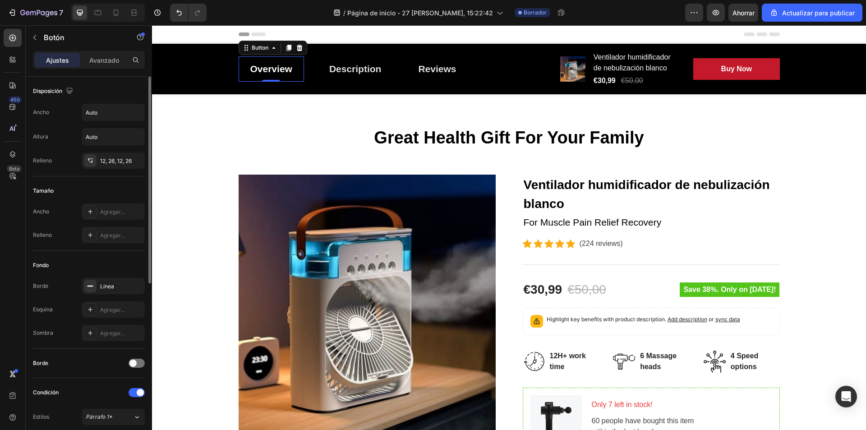
click at [290, 68] on link "Overview" at bounding box center [271, 68] width 65 height 25
click at [287, 69] on div "Overview" at bounding box center [271, 69] width 42 height 14
click at [287, 69] on p "Overview" at bounding box center [271, 69] width 42 height 14
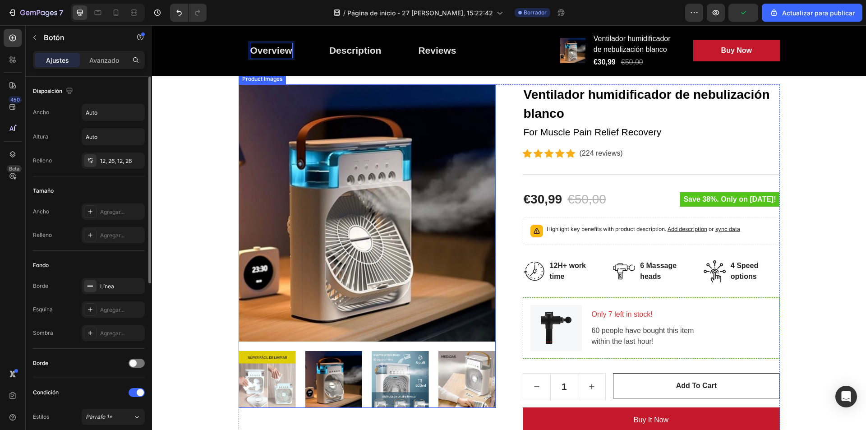
scroll to position [45, 0]
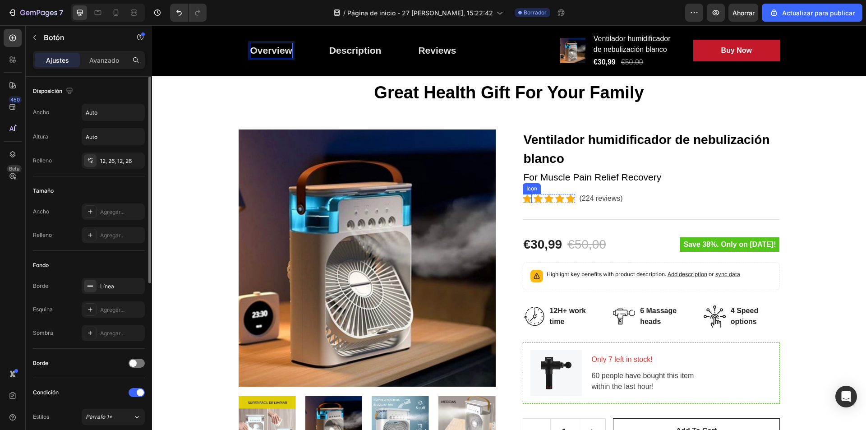
click at [523, 201] on icon at bounding box center [527, 198] width 9 height 9
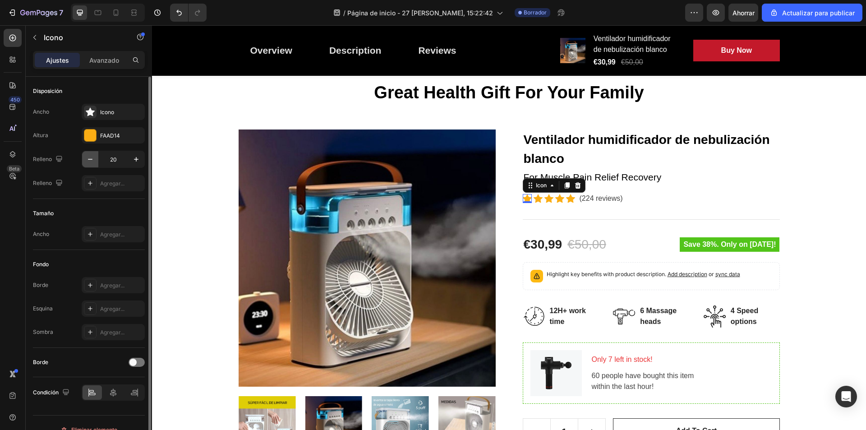
click at [93, 161] on icon "button" at bounding box center [90, 159] width 9 height 9
click at [134, 159] on icon "button" at bounding box center [136, 159] width 5 height 5
click at [133, 159] on icon "button" at bounding box center [136, 159] width 9 height 9
type input "20"
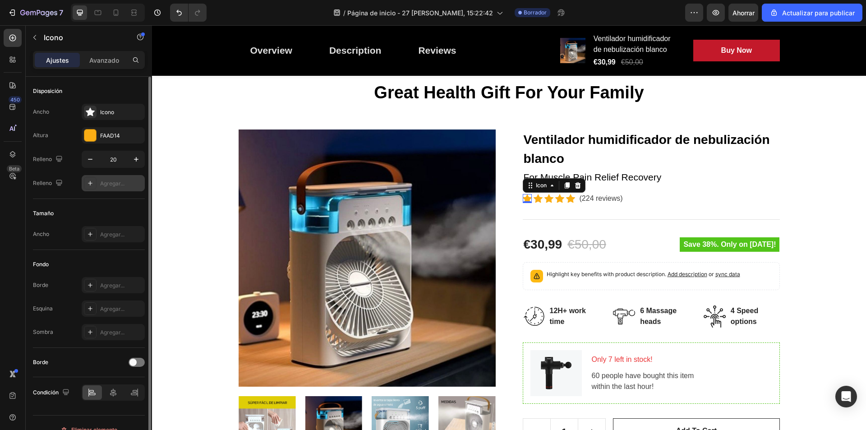
click at [106, 186] on font "Agregar..." at bounding box center [112, 183] width 24 height 7
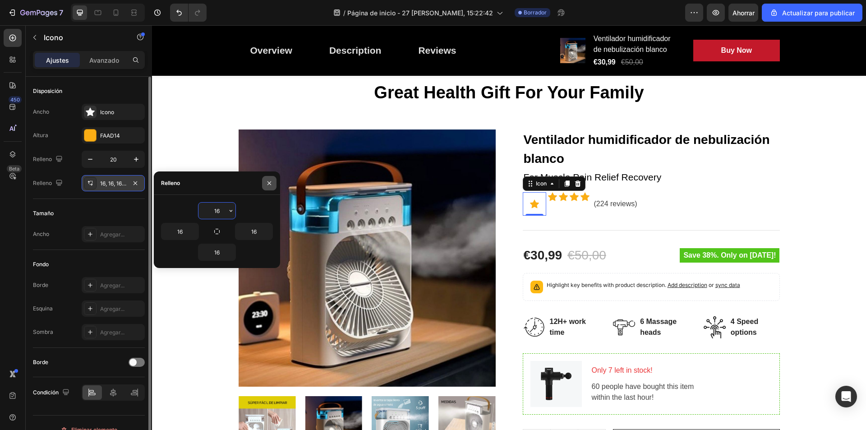
click at [267, 180] on icon "button" at bounding box center [269, 183] width 7 height 7
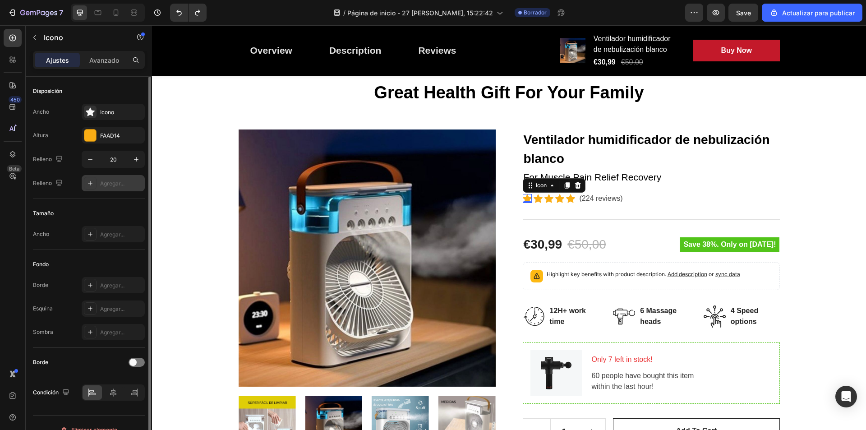
scroll to position [14, 0]
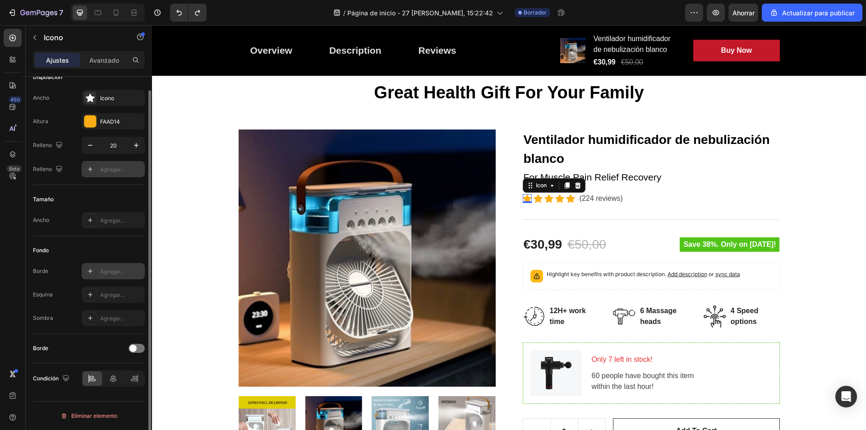
click at [103, 272] on font "Agregar..." at bounding box center [112, 271] width 24 height 7
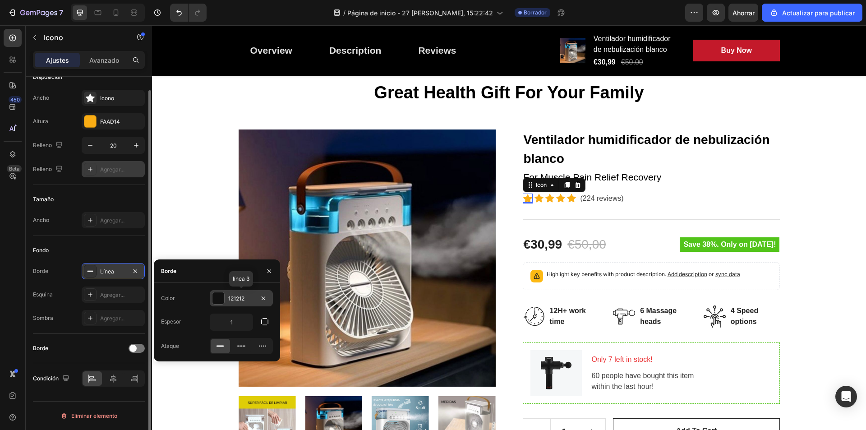
click at [221, 300] on div at bounding box center [218, 298] width 12 height 12
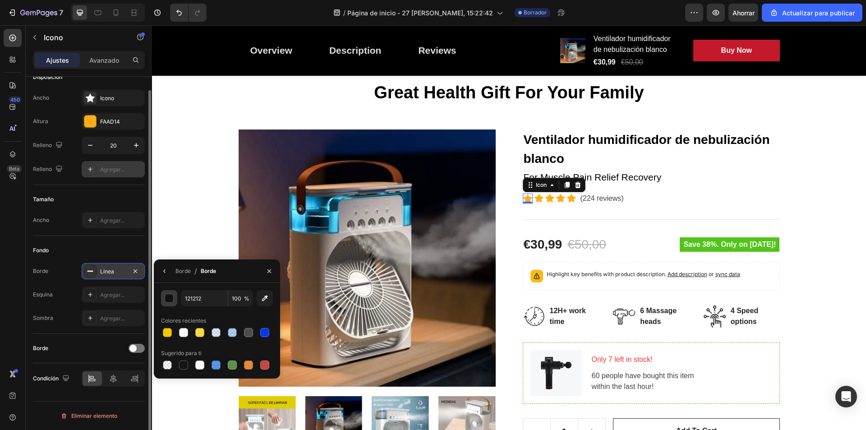
click at [169, 300] on div "button" at bounding box center [169, 298] width 9 height 9
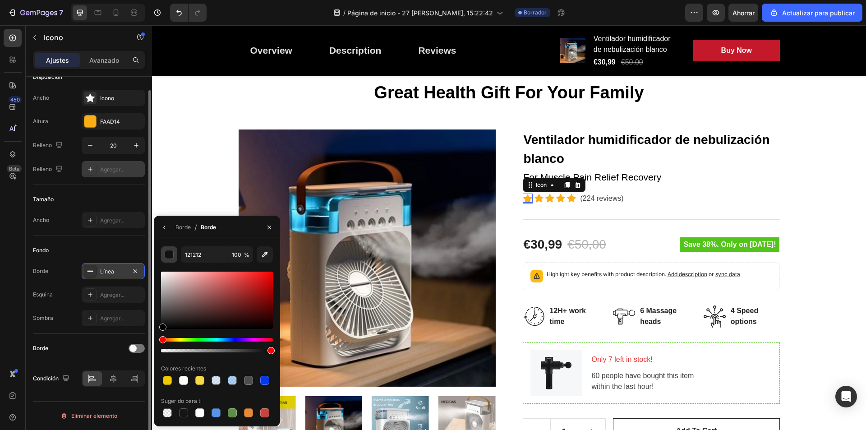
click at [172, 251] on button "button" at bounding box center [169, 254] width 16 height 16
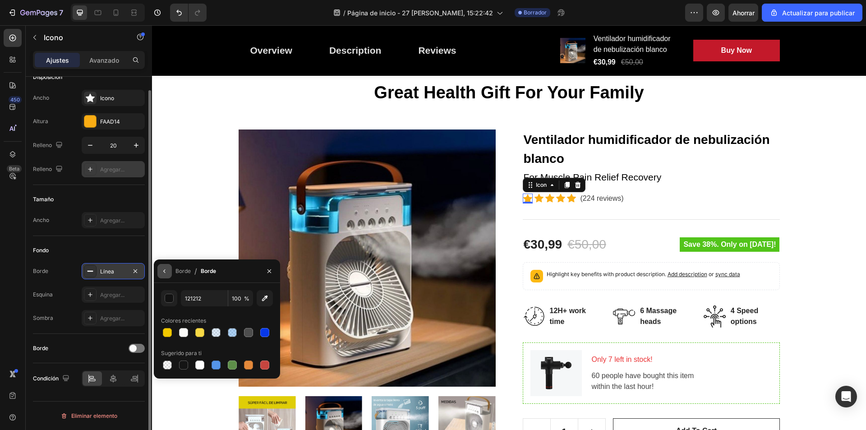
click at [170, 268] on button "button" at bounding box center [164, 271] width 14 height 14
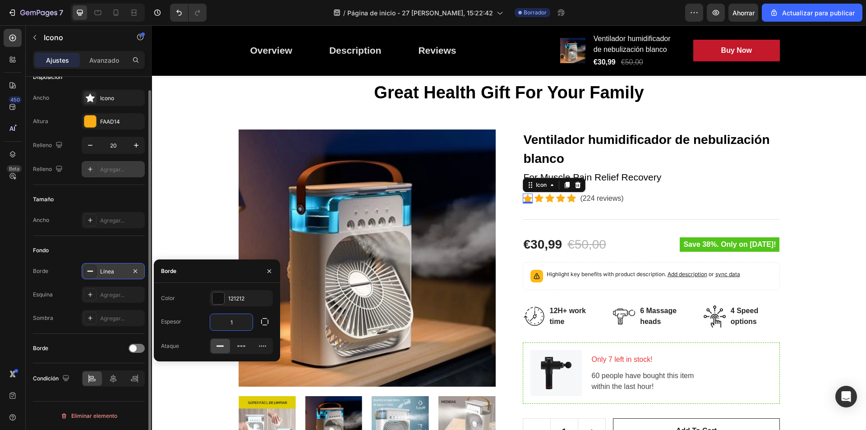
click at [234, 322] on input "1" at bounding box center [231, 322] width 42 height 16
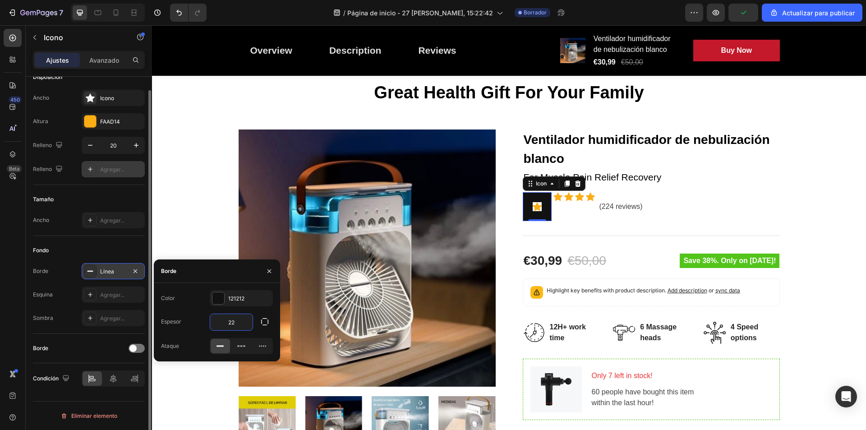
type input "2"
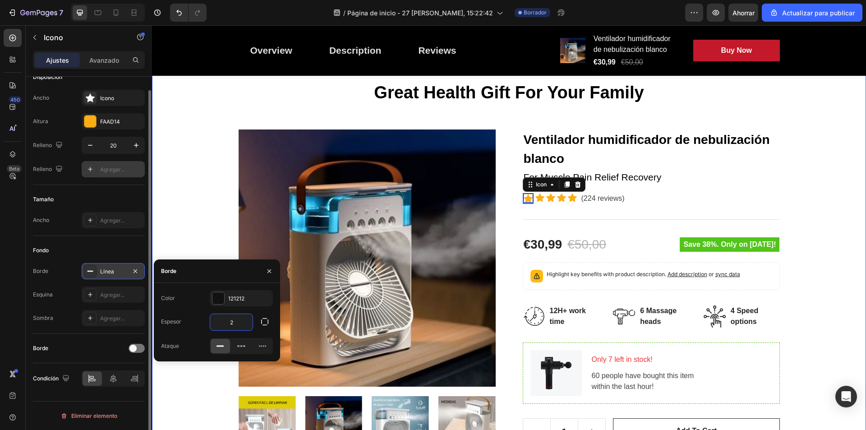
click at [812, 201] on div "Great Health Gift For Your Family Heading Row Product Images Ventilador humidif…" at bounding box center [509, 338] width 701 height 512
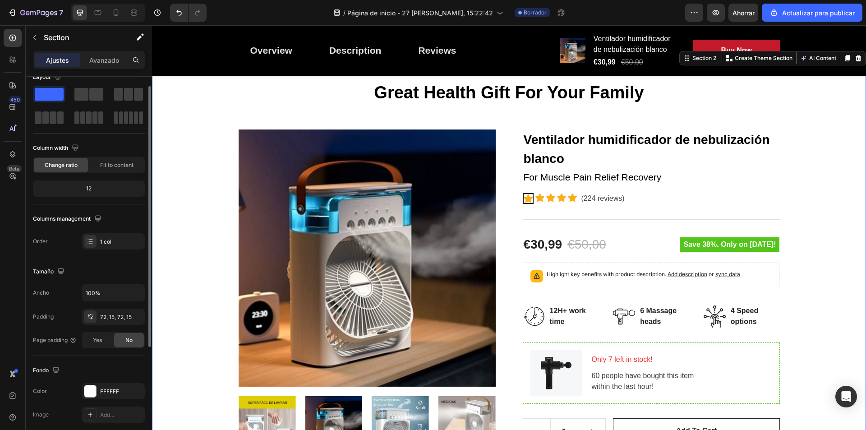
scroll to position [0, 0]
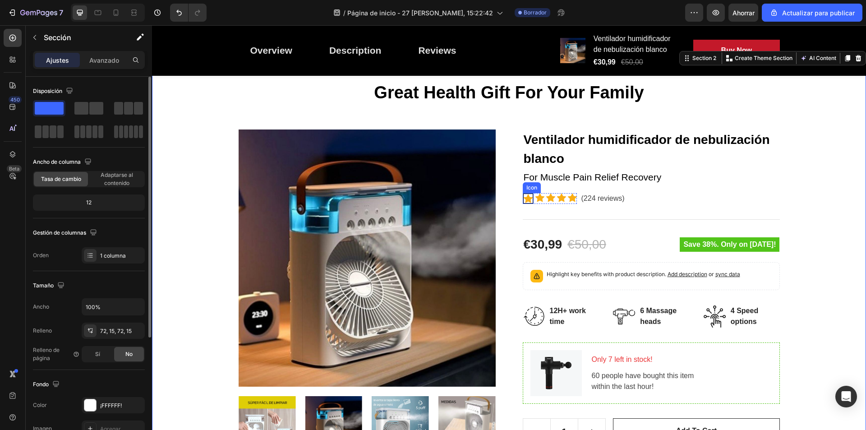
click at [524, 199] on icon at bounding box center [528, 198] width 9 height 9
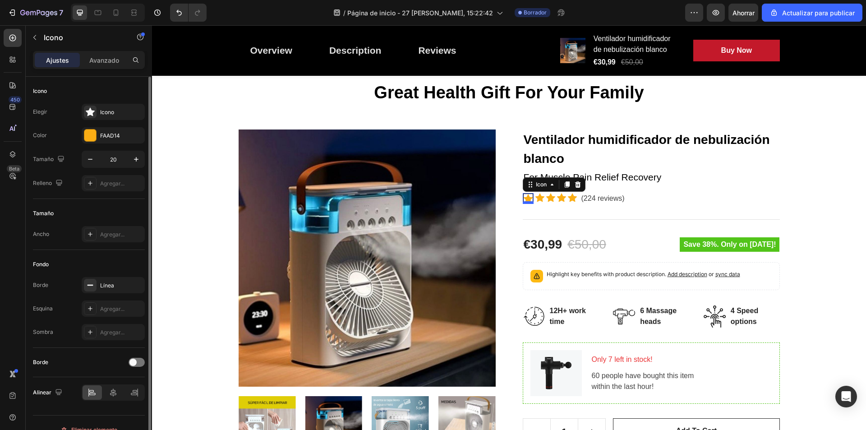
click at [525, 203] on div at bounding box center [528, 202] width 11 height 3
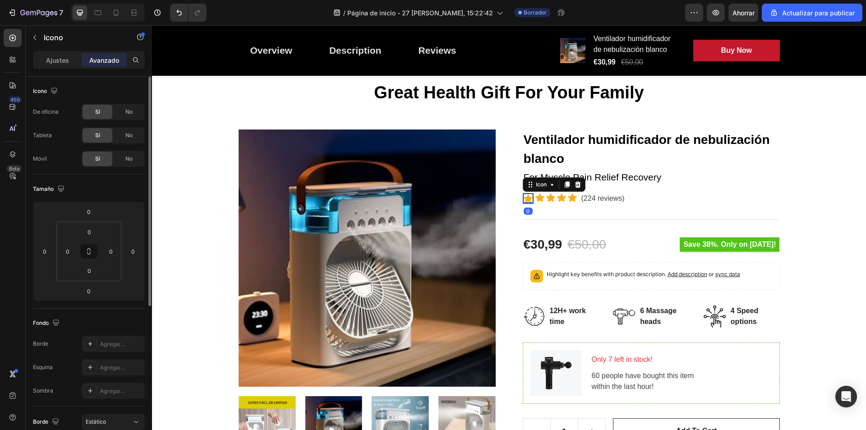
click at [525, 196] on icon at bounding box center [528, 198] width 9 height 9
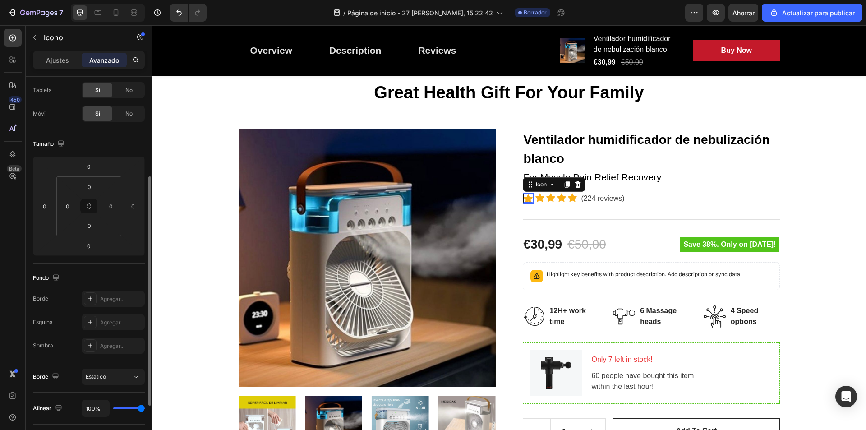
scroll to position [90, 0]
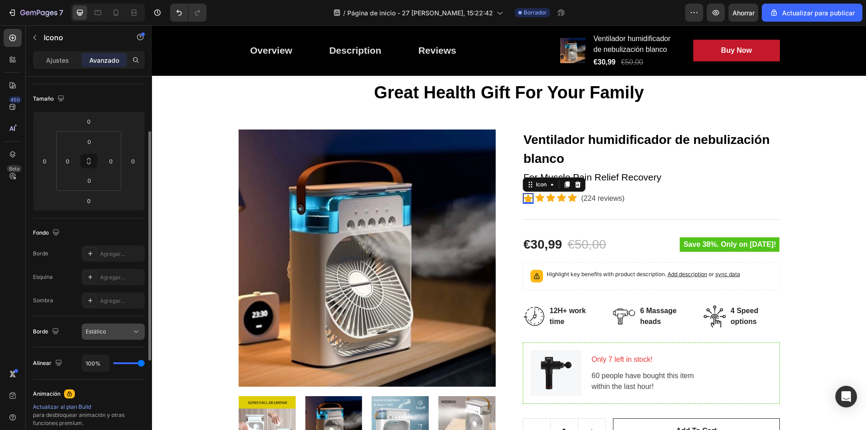
click at [109, 334] on div "Estático" at bounding box center [109, 331] width 46 height 8
click at [113, 334] on div "Estático" at bounding box center [109, 331] width 46 height 8
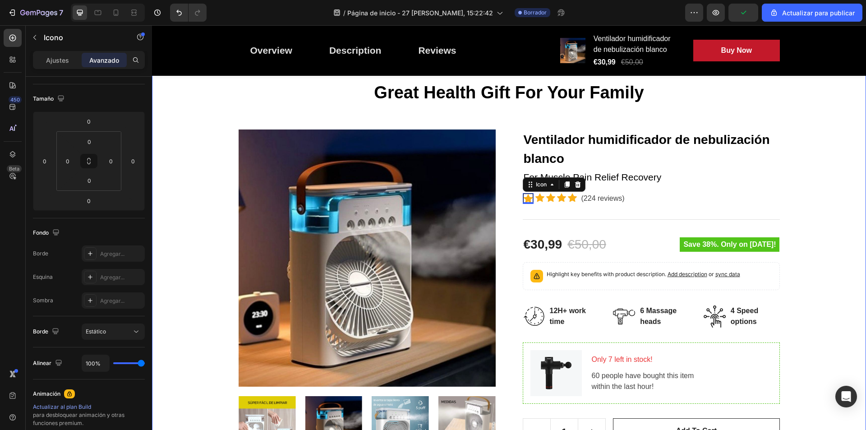
click at [818, 208] on div "Great Health Gift For Your Family Heading Row Product Images Ventilador humidif…" at bounding box center [509, 338] width 701 height 512
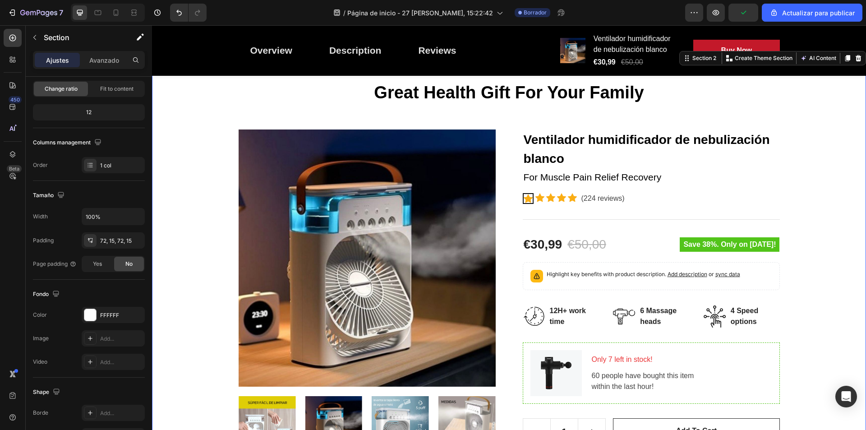
scroll to position [0, 0]
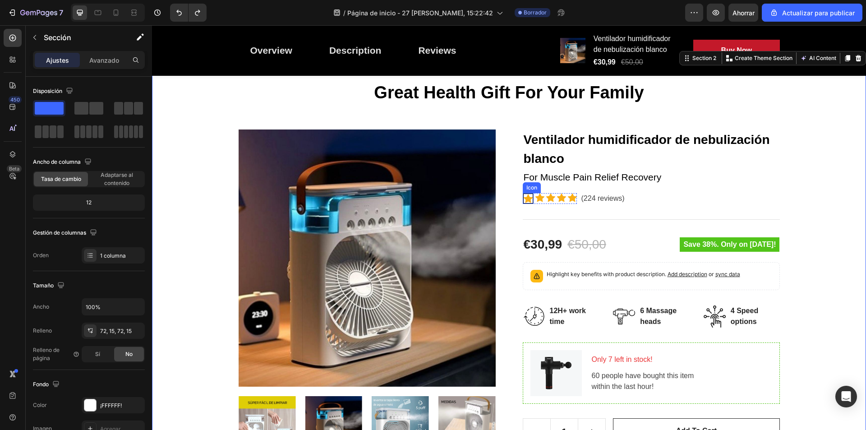
click at [524, 197] on icon at bounding box center [528, 198] width 9 height 9
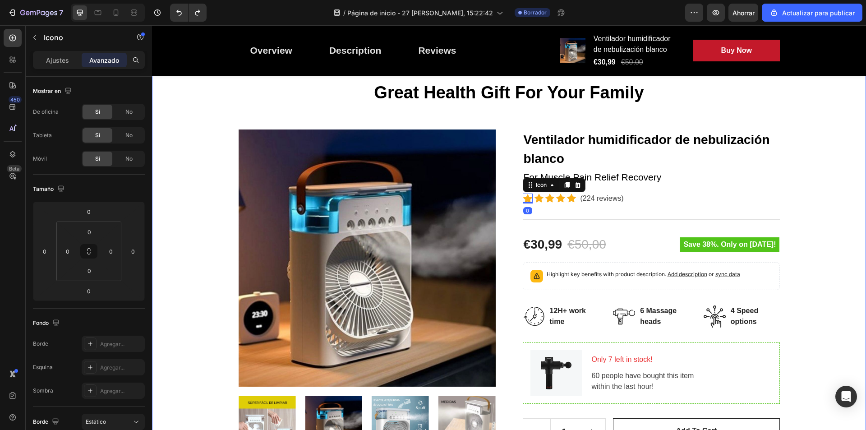
click at [816, 203] on div "Great Health Gift For Your Family Heading Row Product Images Ventilador humidif…" at bounding box center [509, 338] width 701 height 512
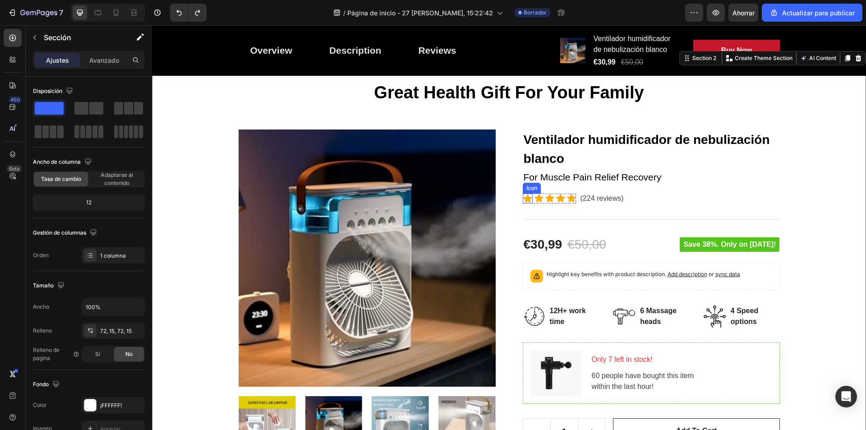
click at [526, 201] on icon at bounding box center [527, 198] width 9 height 9
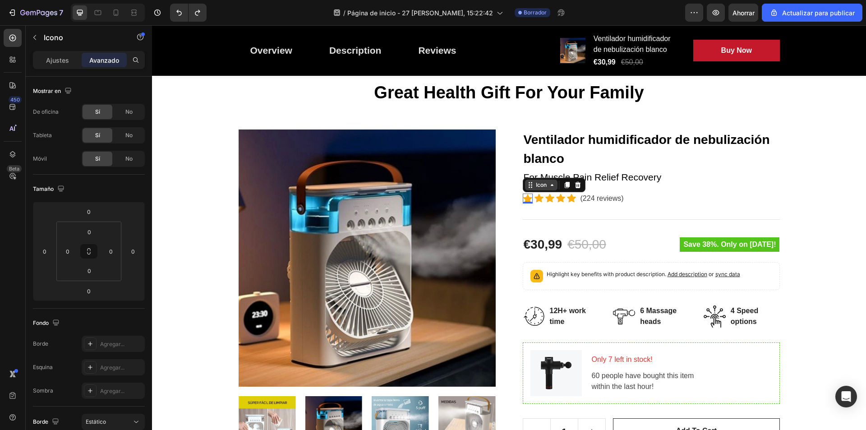
click at [544, 188] on div "Icon" at bounding box center [541, 185] width 32 height 11
click at [549, 187] on icon at bounding box center [552, 184] width 7 height 7
click at [525, 200] on div "Line" at bounding box center [532, 199] width 14 height 8
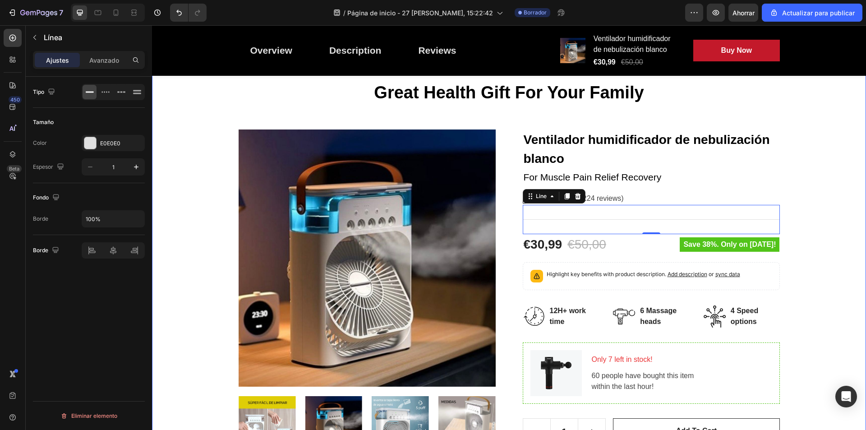
click at [825, 196] on div "Great Health Gift For Your Family Heading Row Product Images Ventilador humidif…" at bounding box center [509, 338] width 701 height 512
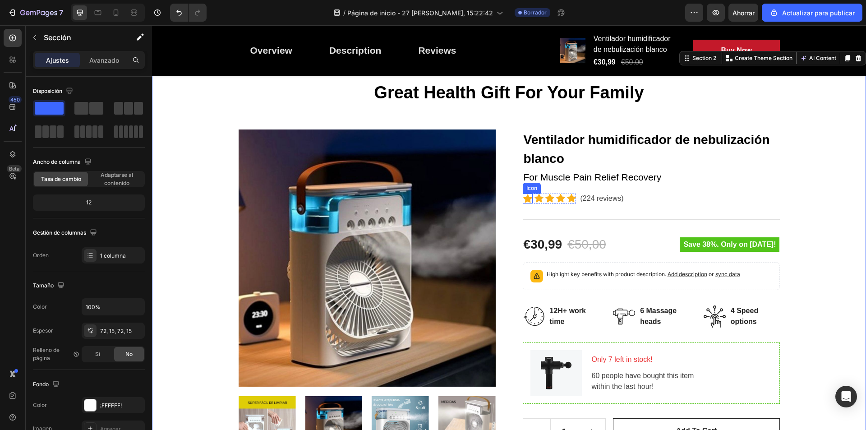
click at [524, 198] on icon at bounding box center [527, 198] width 9 height 9
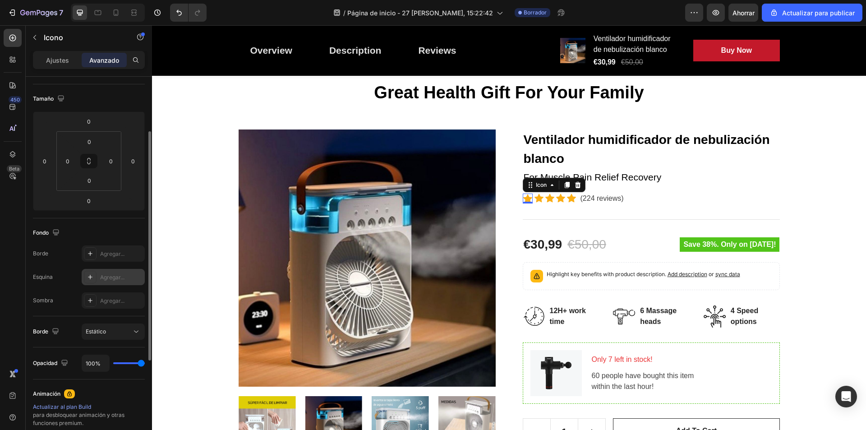
scroll to position [135, 0]
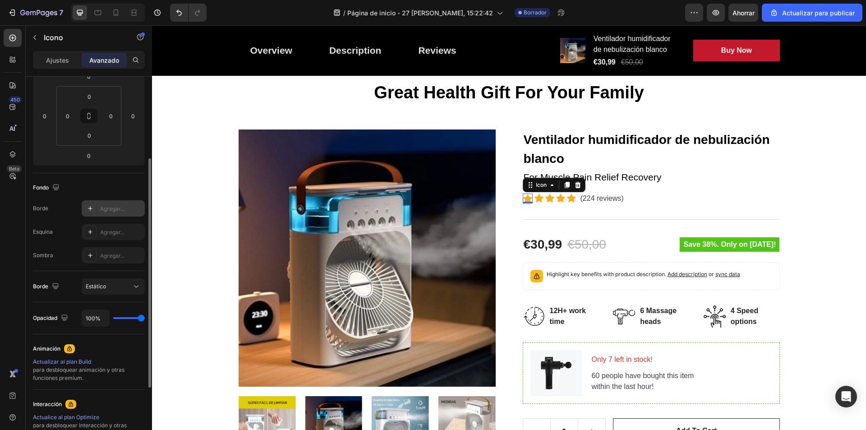
click at [92, 208] on icon at bounding box center [90, 208] width 7 height 7
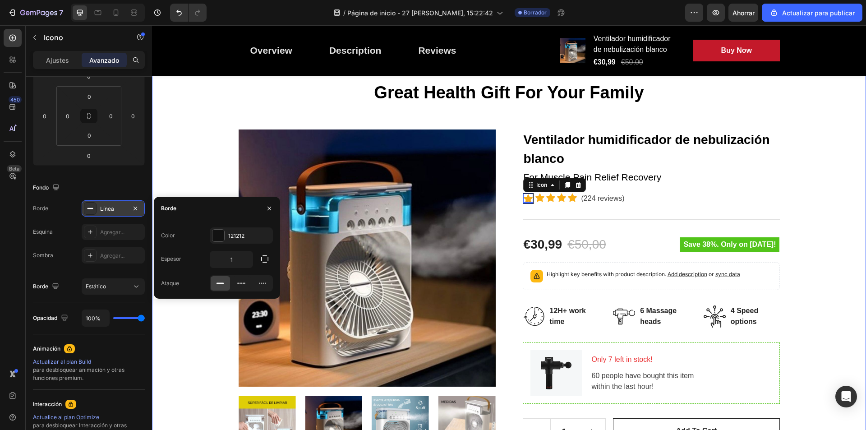
click at [807, 214] on div "Great Health Gift For Your Family Heading Row Product Images Ventilador humidif…" at bounding box center [509, 338] width 701 height 512
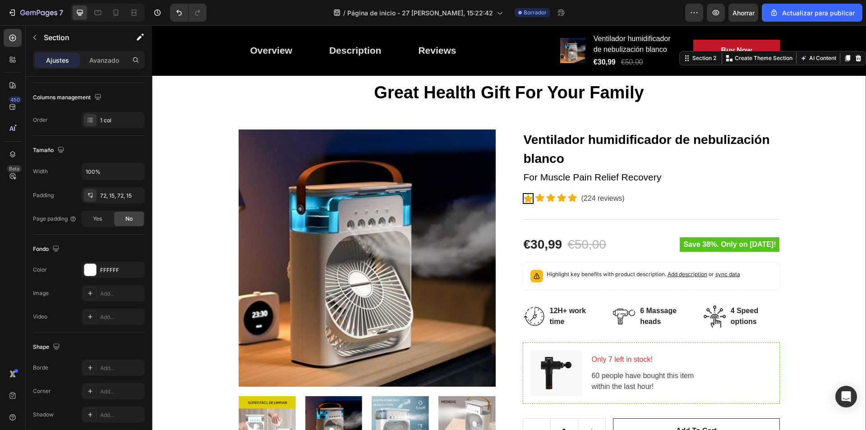
scroll to position [0, 0]
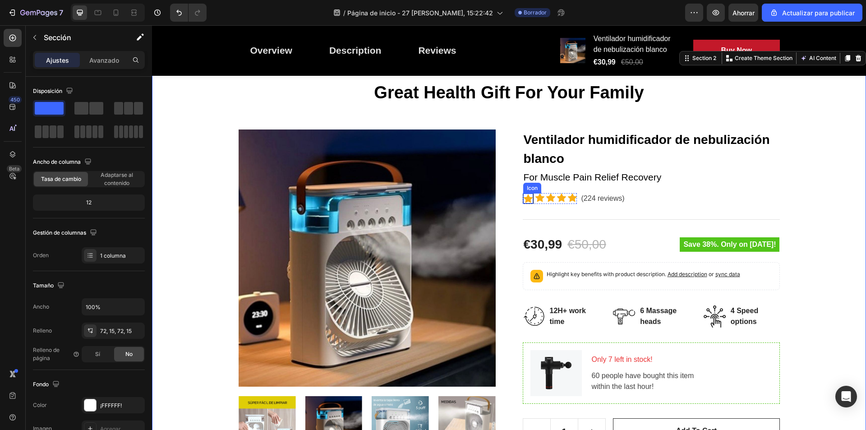
click at [525, 196] on icon at bounding box center [528, 198] width 9 height 9
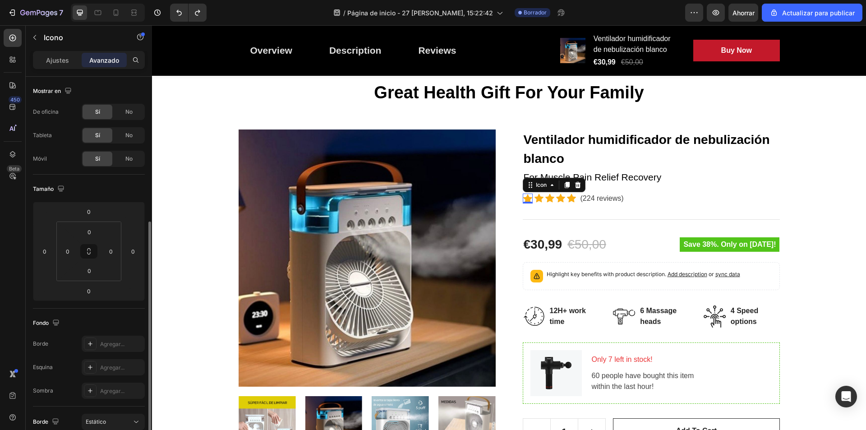
scroll to position [90, 0]
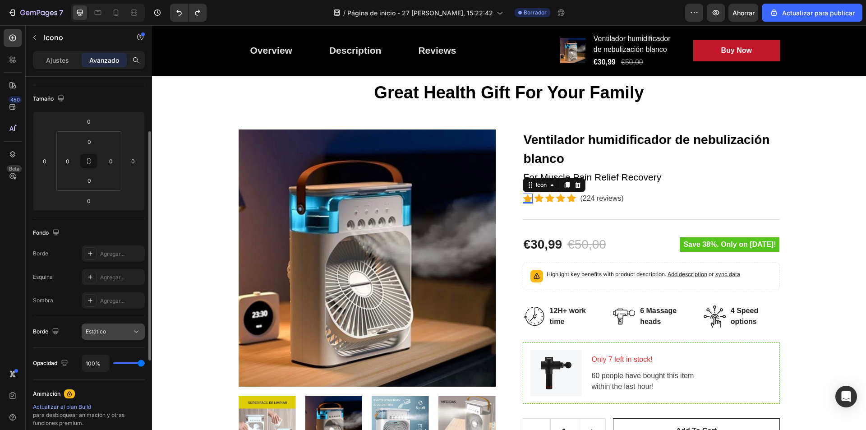
click at [108, 332] on div "Estático" at bounding box center [109, 331] width 46 height 8
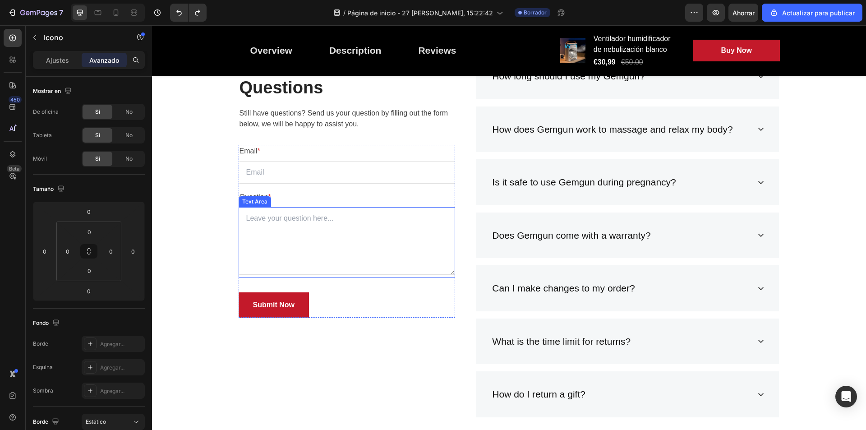
scroll to position [2842, 0]
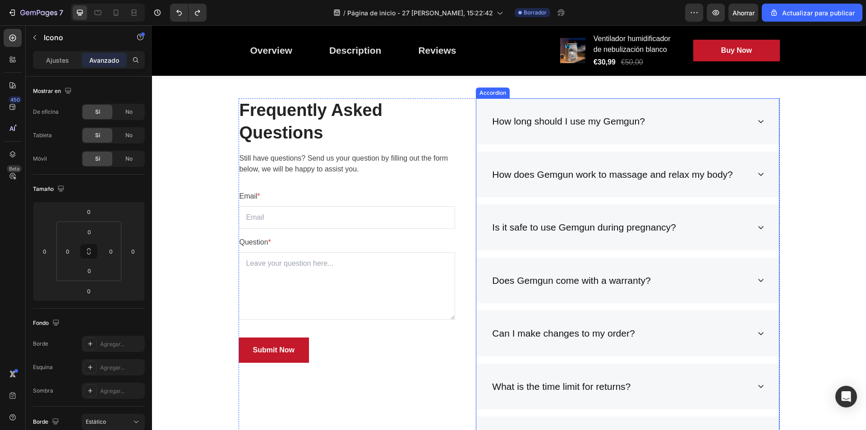
click at [757, 123] on icon at bounding box center [760, 121] width 7 height 7
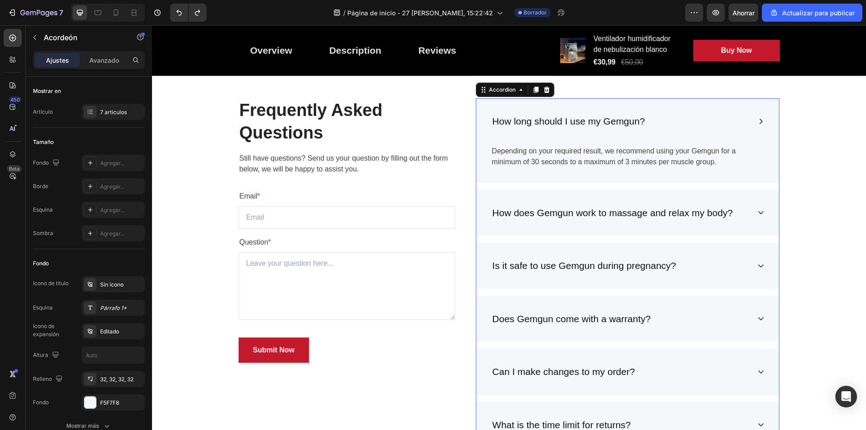
click at [757, 121] on icon at bounding box center [760, 121] width 7 height 7
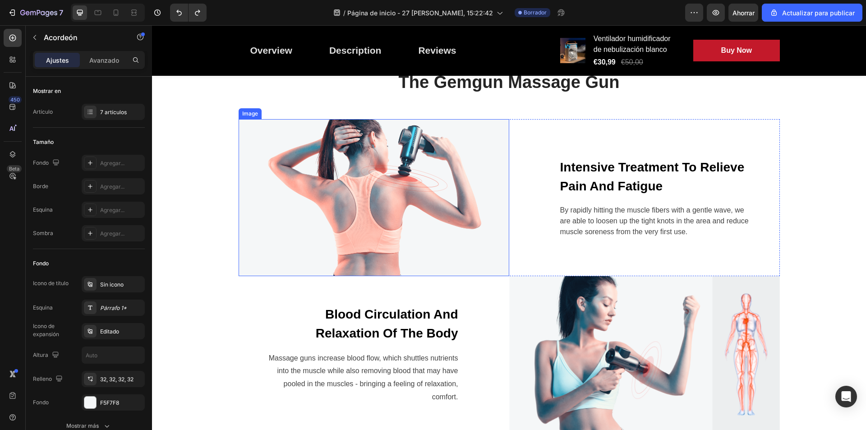
scroll to position [541, 0]
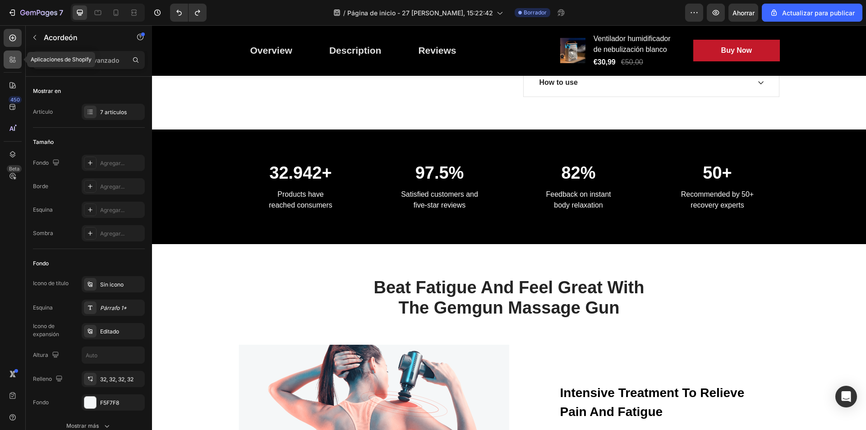
click at [13, 65] on div at bounding box center [13, 60] width 18 height 18
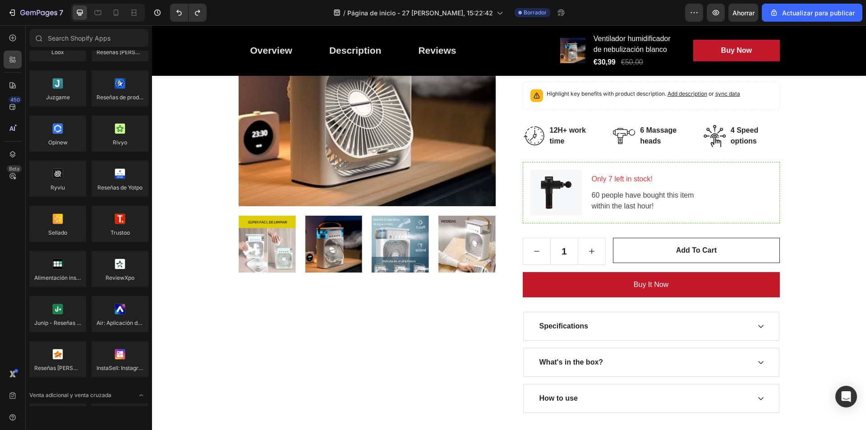
scroll to position [0, 0]
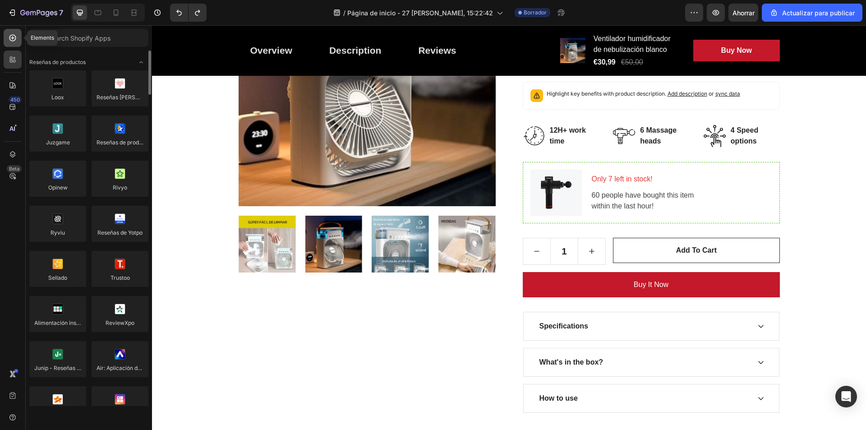
click at [13, 42] on div at bounding box center [13, 38] width 18 height 18
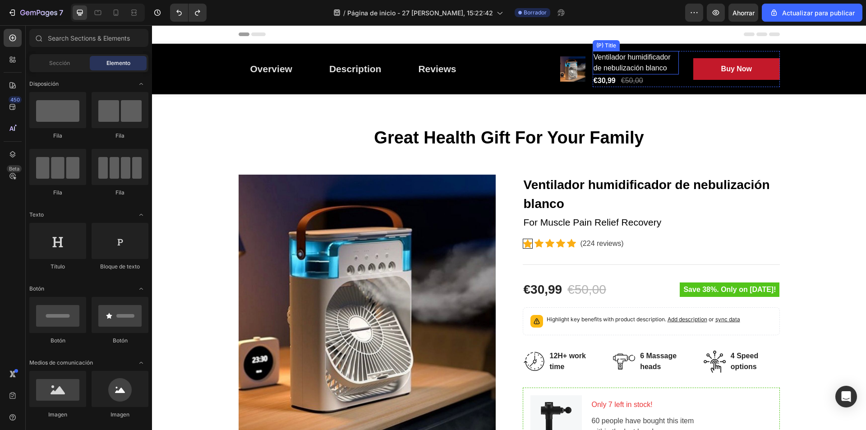
click at [626, 60] on h2 "Ventilador humidificador de nebulización blanco" at bounding box center [636, 62] width 86 height 23
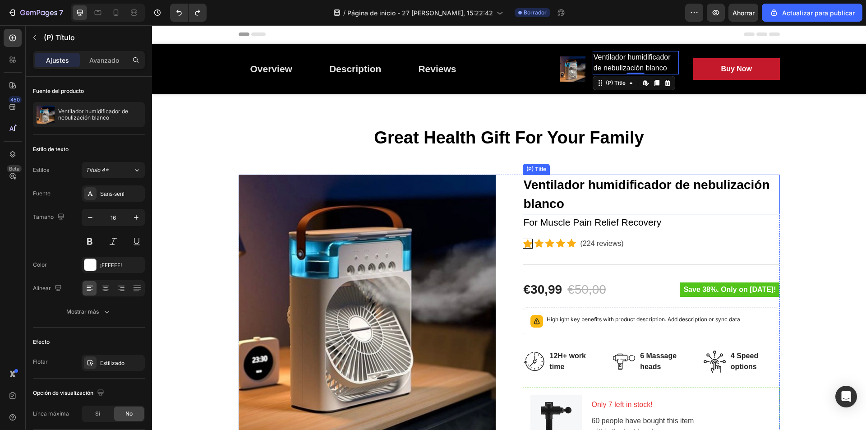
click at [602, 184] on h2 "Ventilador humidificador de nebulización blanco" at bounding box center [651, 195] width 257 height 40
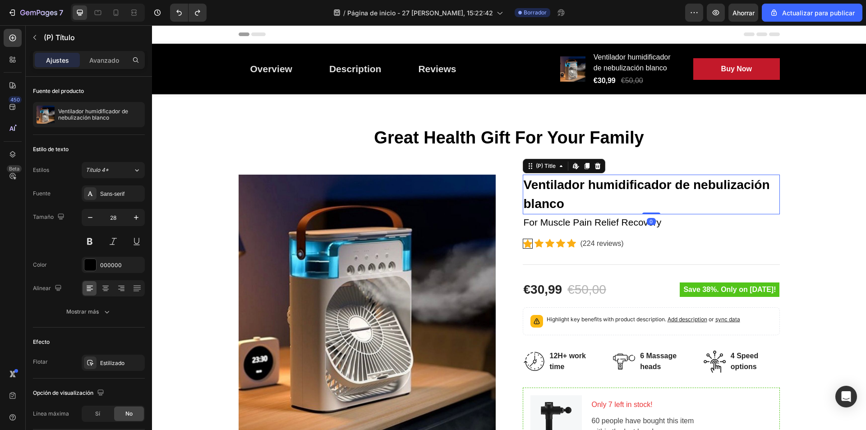
click at [576, 205] on h2 "Ventilador humidificador de nebulización blanco" at bounding box center [651, 195] width 257 height 40
click at [570, 202] on h2 "Ventilador humidificador de nebulización blanco" at bounding box center [651, 195] width 257 height 40
click at [565, 203] on h2 "Ventilador humidificador de nebulización blanco" at bounding box center [651, 195] width 257 height 40
click at [561, 203] on h2 "Ventilador humidificador de nebulización blanco" at bounding box center [651, 195] width 257 height 40
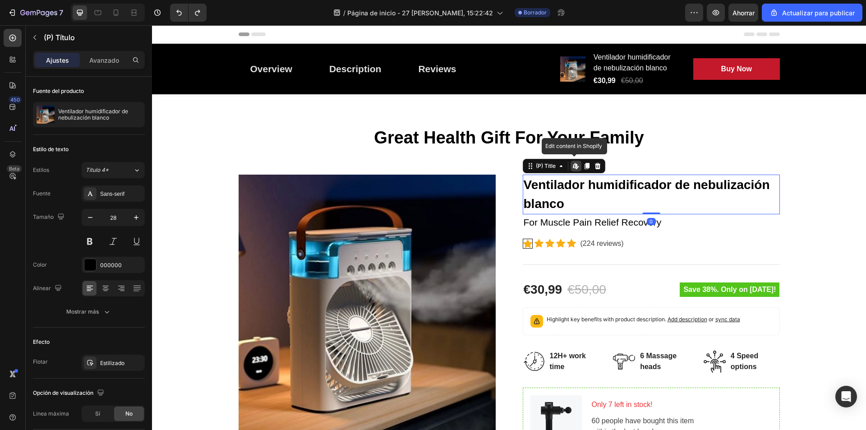
click at [564, 203] on h2 "Ventilador humidificador de nebulización blanco" at bounding box center [651, 195] width 257 height 40
click at [559, 168] on icon at bounding box center [561, 165] width 7 height 7
click at [569, 198] on h2 "Ventilador humidificador de nebulización blanco" at bounding box center [651, 195] width 257 height 40
click at [568, 202] on h2 "Ventilador humidificador de nebulización blanco" at bounding box center [651, 195] width 257 height 40
click at [566, 202] on h2 "Ventilador humidificador de nebulización blanco" at bounding box center [651, 195] width 257 height 40
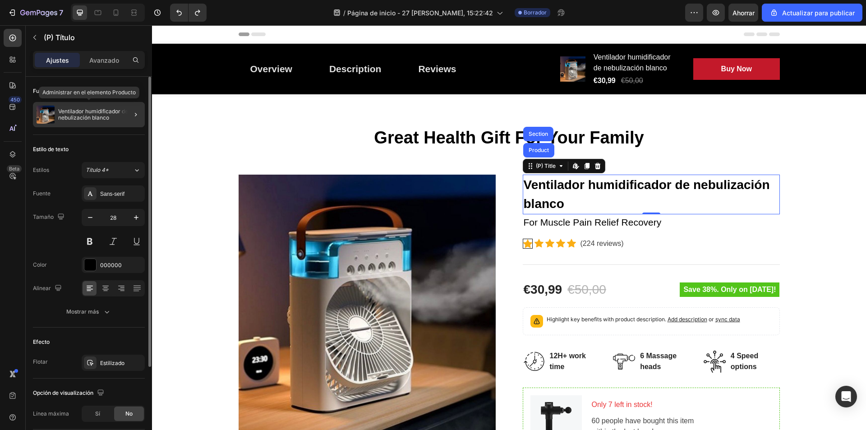
click at [124, 115] on div at bounding box center [132, 114] width 25 height 25
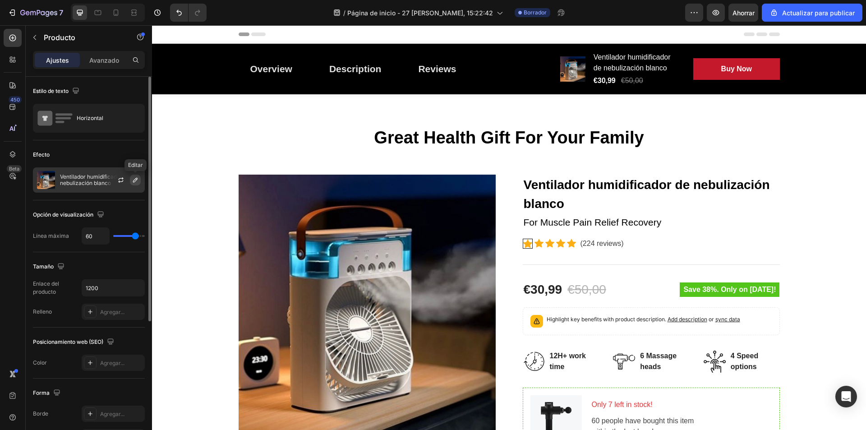
click at [134, 180] on icon "button" at bounding box center [135, 180] width 5 height 5
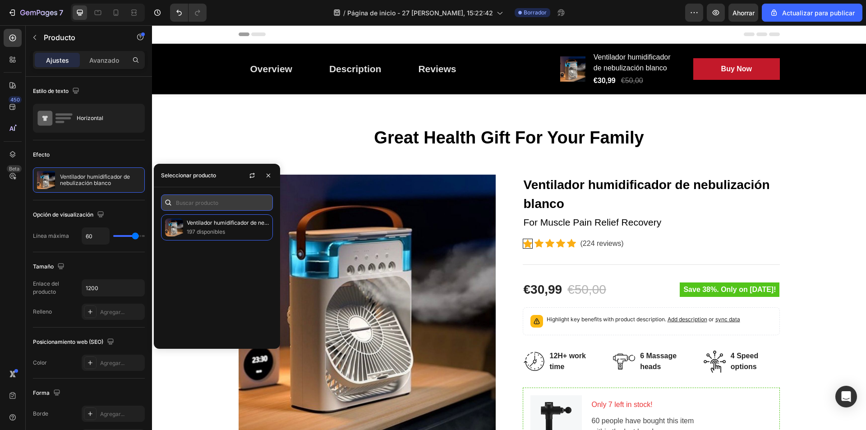
click at [212, 202] on input "text" at bounding box center [217, 202] width 112 height 16
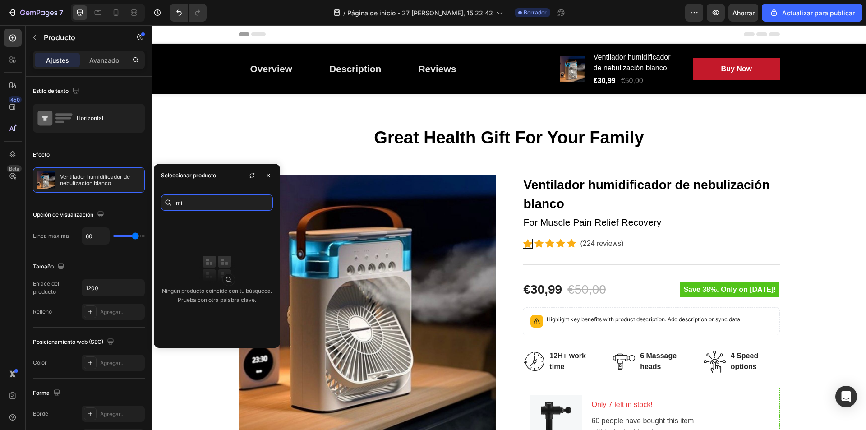
type input "m"
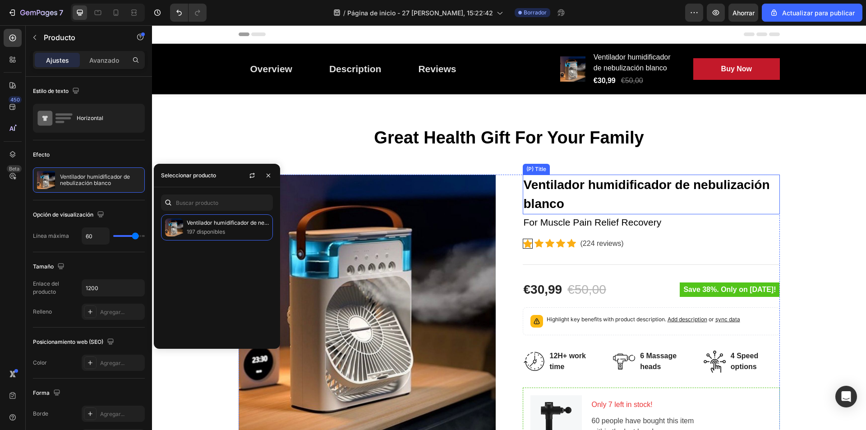
click at [601, 200] on h2 "Ventilador humidificador de nebulización blanco" at bounding box center [651, 195] width 257 height 40
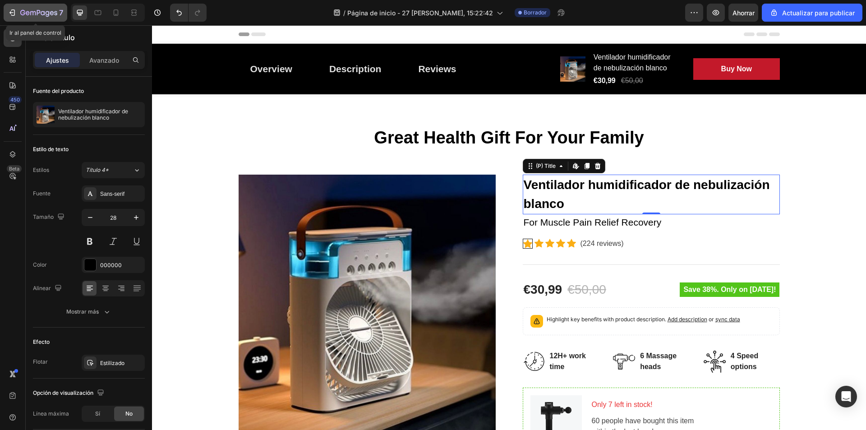
click at [25, 14] on icon "button" at bounding box center [38, 13] width 37 height 8
